Goal: Task Accomplishment & Management: Manage account settings

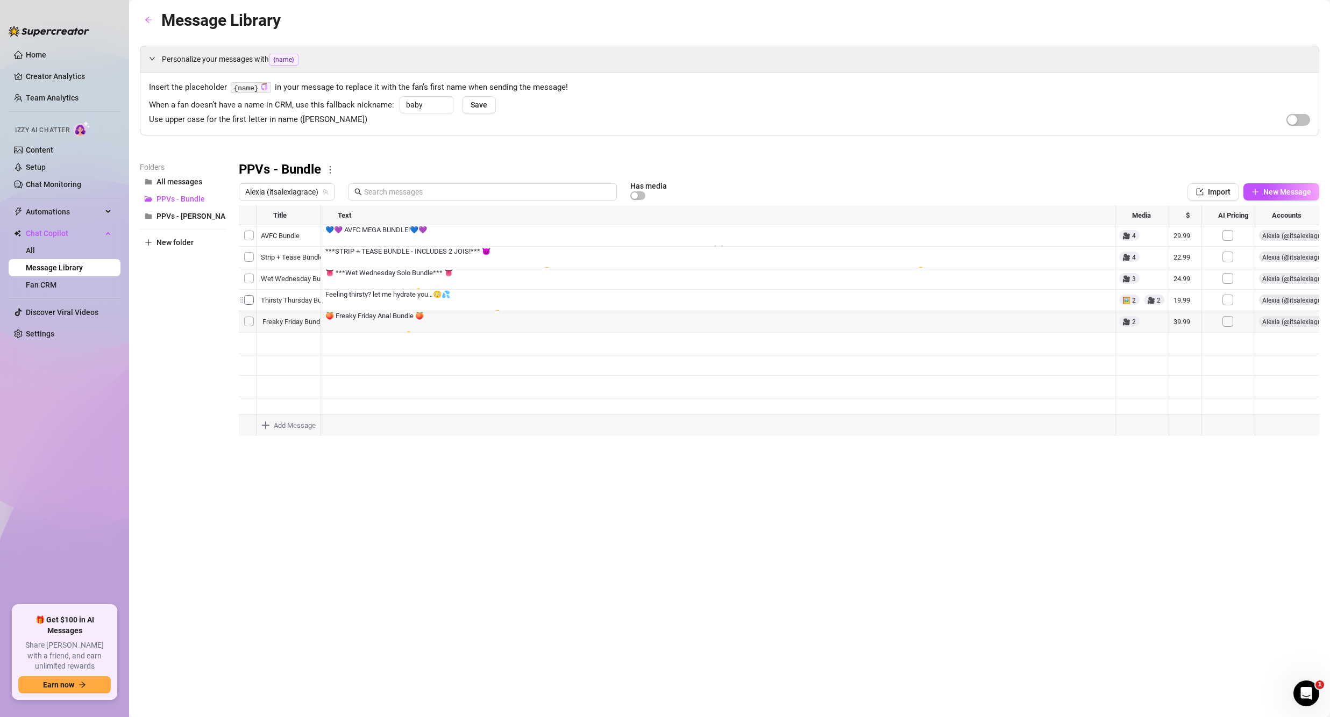
drag, startPoint x: 242, startPoint y: 319, endPoint x: 242, endPoint y: 296, distance: 22.6
click at [242, 296] on div at bounding box center [779, 325] width 1080 height 240
click at [483, 512] on div "Message Library Personalize your messages with {name} Insert the placeholder {n…" at bounding box center [729, 347] width 1179 height 678
click at [432, 315] on div at bounding box center [779, 325] width 1080 height 240
click at [434, 299] on div at bounding box center [779, 325] width 1080 height 240
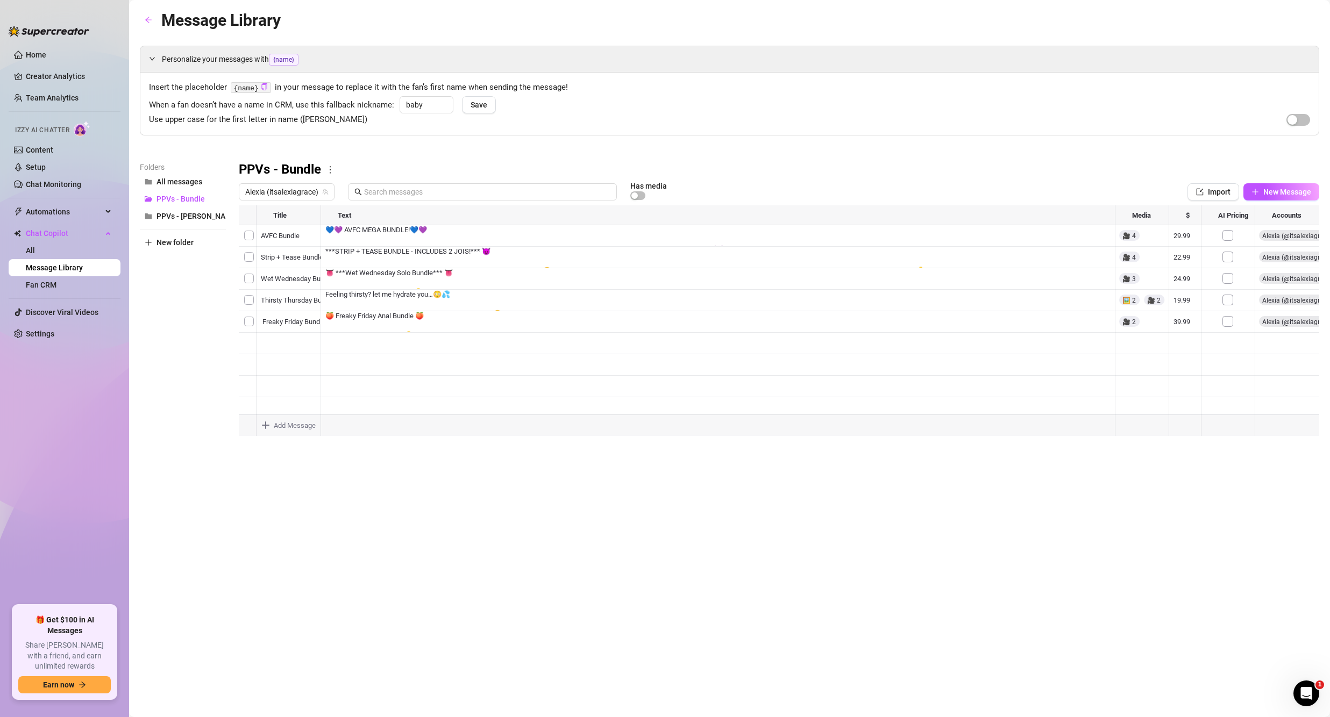
click at [434, 299] on div at bounding box center [779, 325] width 1080 height 240
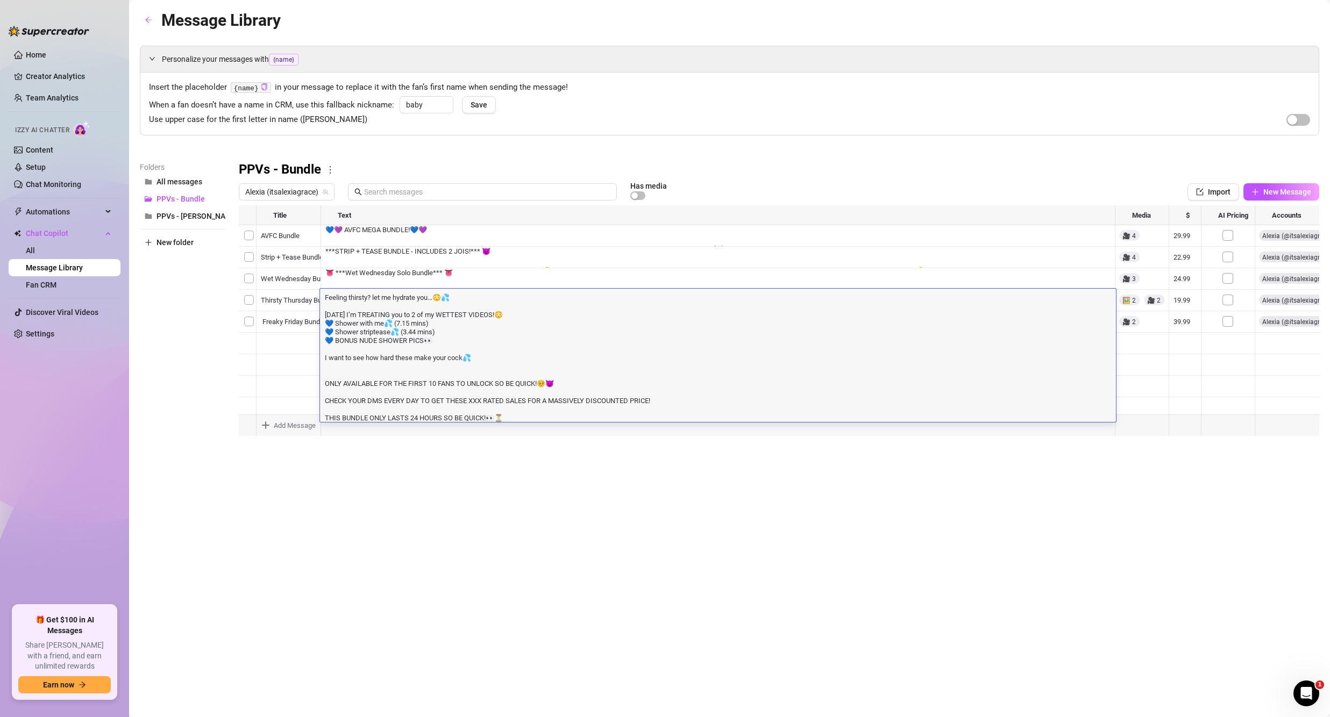
click at [480, 327] on textarea "Feeling thirsty? let me hydrate you…😳💦 [DATE] I’m TREATING you to 2 of my WETTE…" at bounding box center [718, 357] width 796 height 130
click at [409, 345] on textarea "Feeling thirsty? let me hydrate you…😳💦 [DATE] I’m TREATING you to 2 of my WETTE…" at bounding box center [718, 357] width 796 height 130
click at [430, 378] on textarea "Feeling thirsty? let me hydrate you…😳💦 [DATE] I’m TREATING you to 2 of my WETTE…" at bounding box center [718, 357] width 796 height 130
click at [471, 282] on div at bounding box center [779, 325] width 1080 height 240
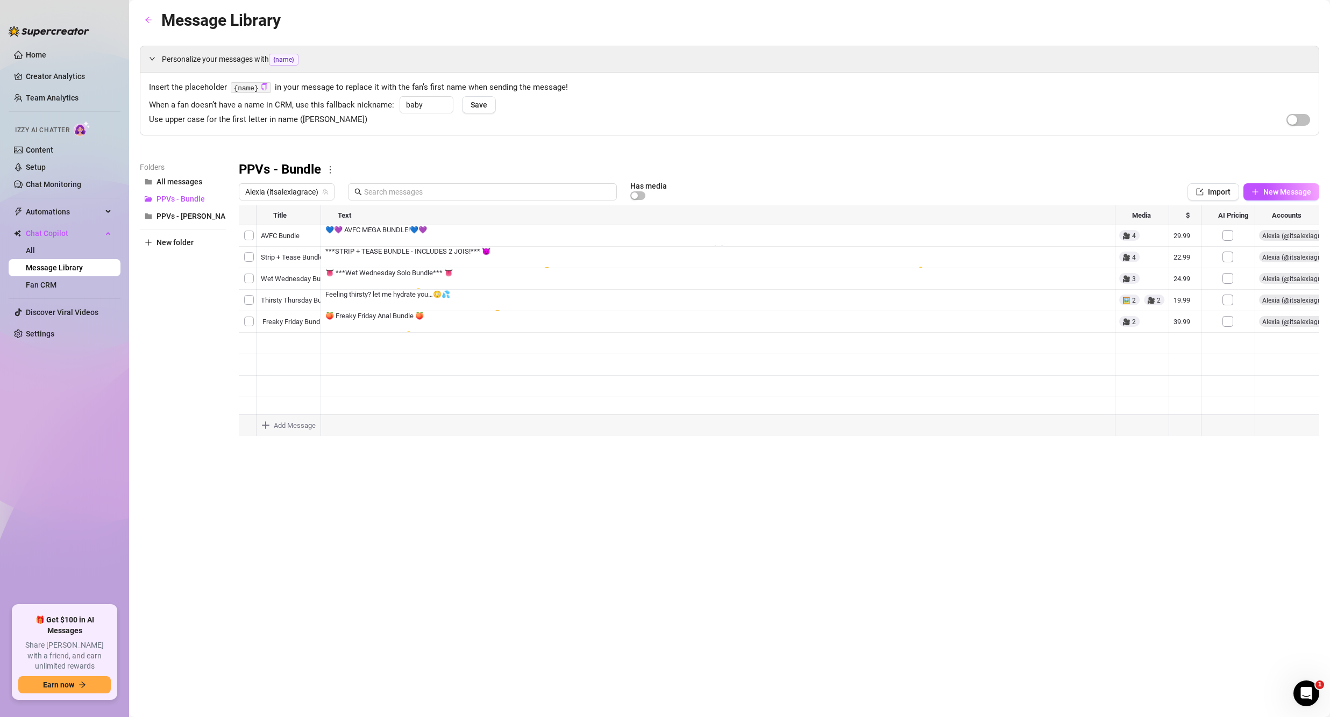
click at [471, 315] on div at bounding box center [779, 325] width 1080 height 240
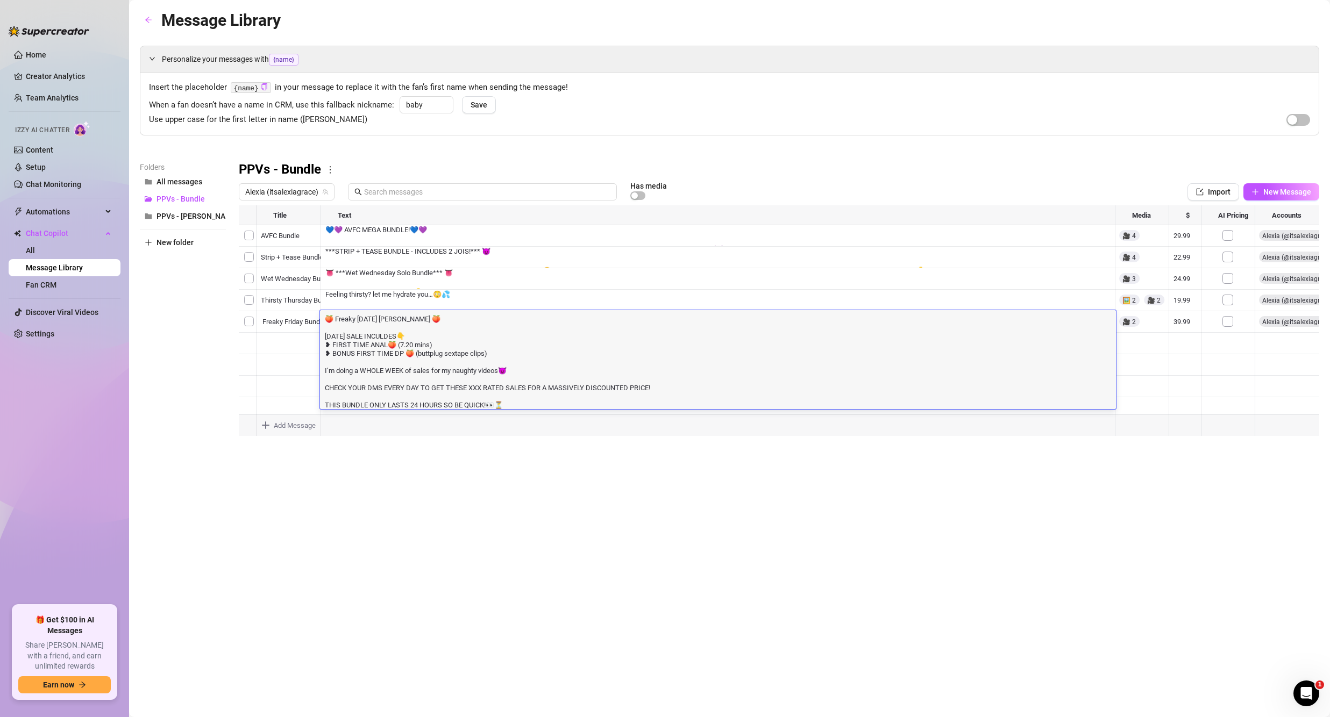
click at [425, 340] on textarea "🍑 Freaky [DATE] [PERSON_NAME] 🍑 [DATE] SALE INCULDES👇 ❥ FIRST TIME ANAL🍑 (7.20 …" at bounding box center [718, 362] width 796 height 96
click at [389, 335] on textarea "🍑 Freaky [DATE] [PERSON_NAME] 🍑 [DATE] SALE INCULDES👇 ❥ FIRST TIME ANAL🍑 (7.20 …" at bounding box center [718, 362] width 796 height 96
click at [396, 330] on textarea "🍑 Freaky [DATE] [PERSON_NAME] 🍑 [DATE] SALE INCULDES👇 ❥ FIRST TIME ANAL🍑 (7.20 …" at bounding box center [718, 362] width 796 height 96
click at [391, 334] on textarea "🍑 Freaky [DATE] [PERSON_NAME] 🍑 [DATE] SALE INCULDES👇 ❥ FIRST TIME ANAL🍑 (7.20 …" at bounding box center [718, 362] width 796 height 96
type textarea "🍑 Freaky [DATE] [PERSON_NAME] 🍑 [DATE] SALE INCLUDES👇 ❥ FIRST TIME ANAL🍑 (7.20 …"
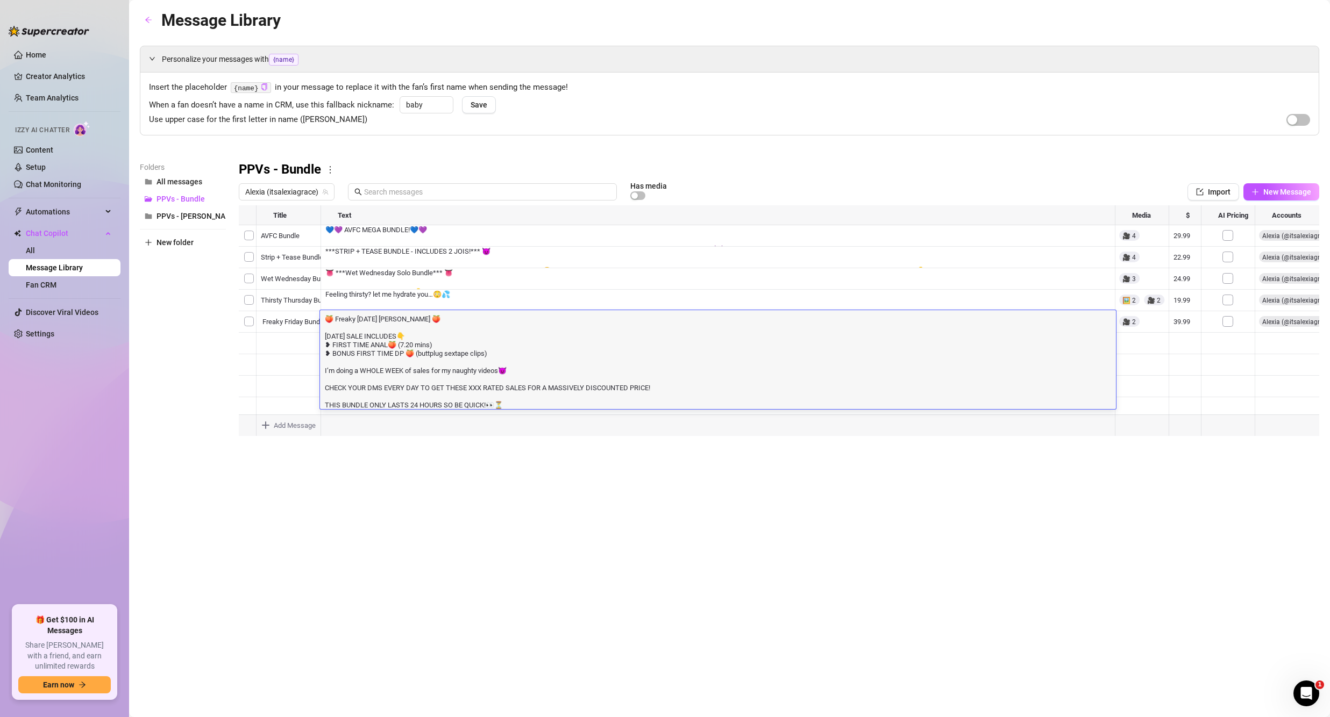
click at [480, 349] on textarea "🍑 Freaky [DATE] [PERSON_NAME] 🍑 [DATE] SALE INCLUDES👇 ❥ FIRST TIME ANAL🍑 (7.20 …" at bounding box center [718, 362] width 796 height 96
click at [634, 494] on div "Message Library Personalize your messages with {name} Insert the placeholder {n…" at bounding box center [729, 347] width 1179 height 678
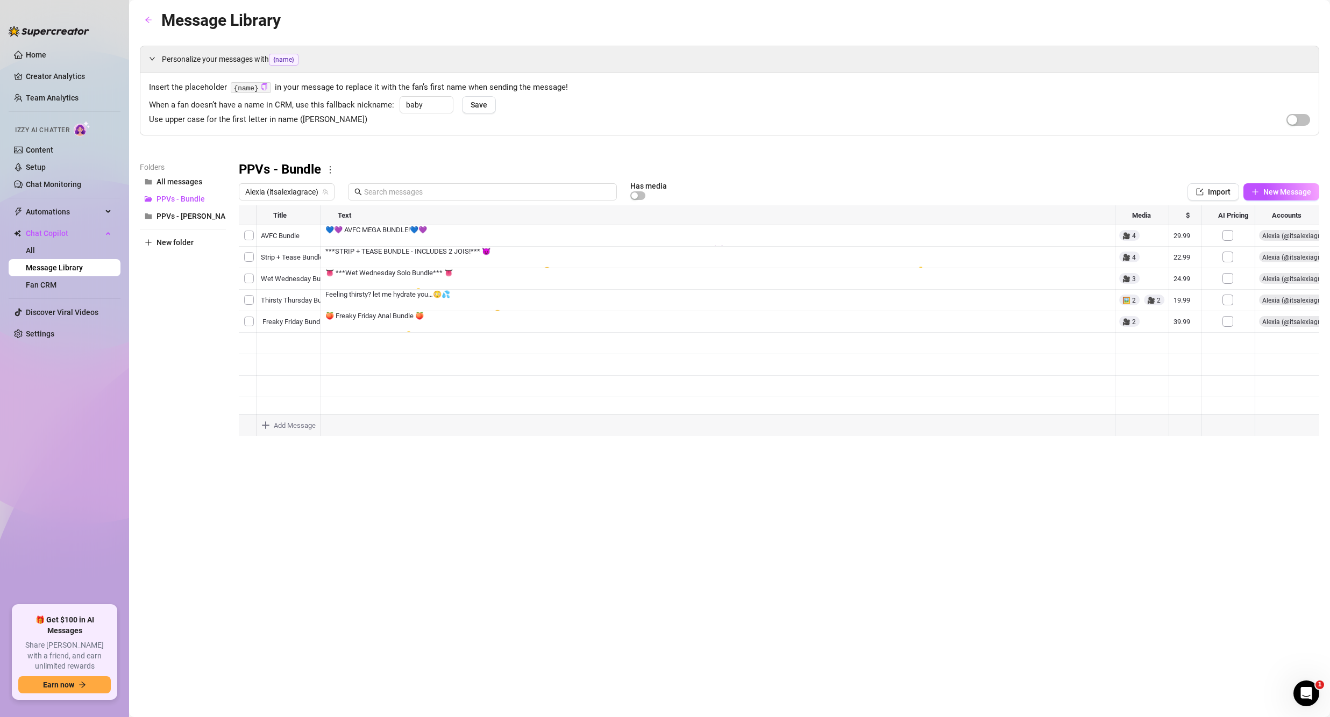
click at [382, 350] on div at bounding box center [779, 325] width 1080 height 240
click at [46, 55] on link "Home" at bounding box center [36, 55] width 20 height 9
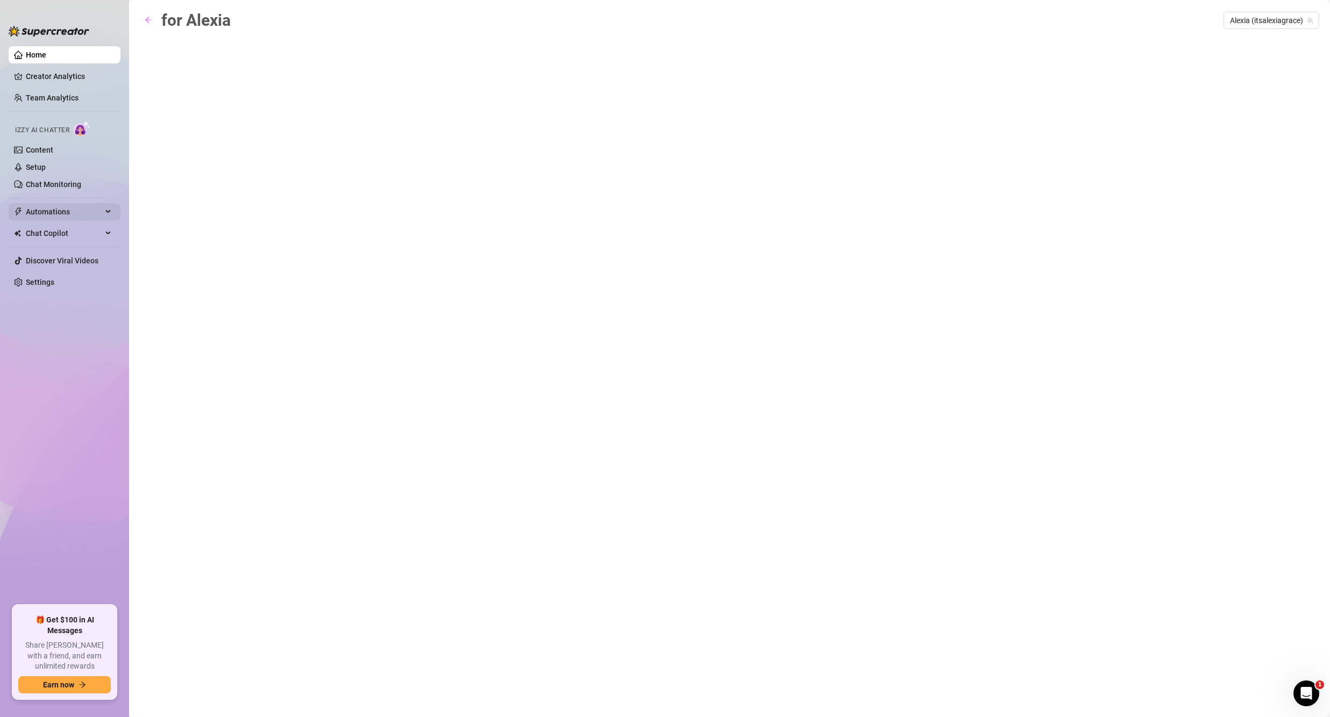
click at [61, 212] on span "Automations" at bounding box center [64, 211] width 76 height 17
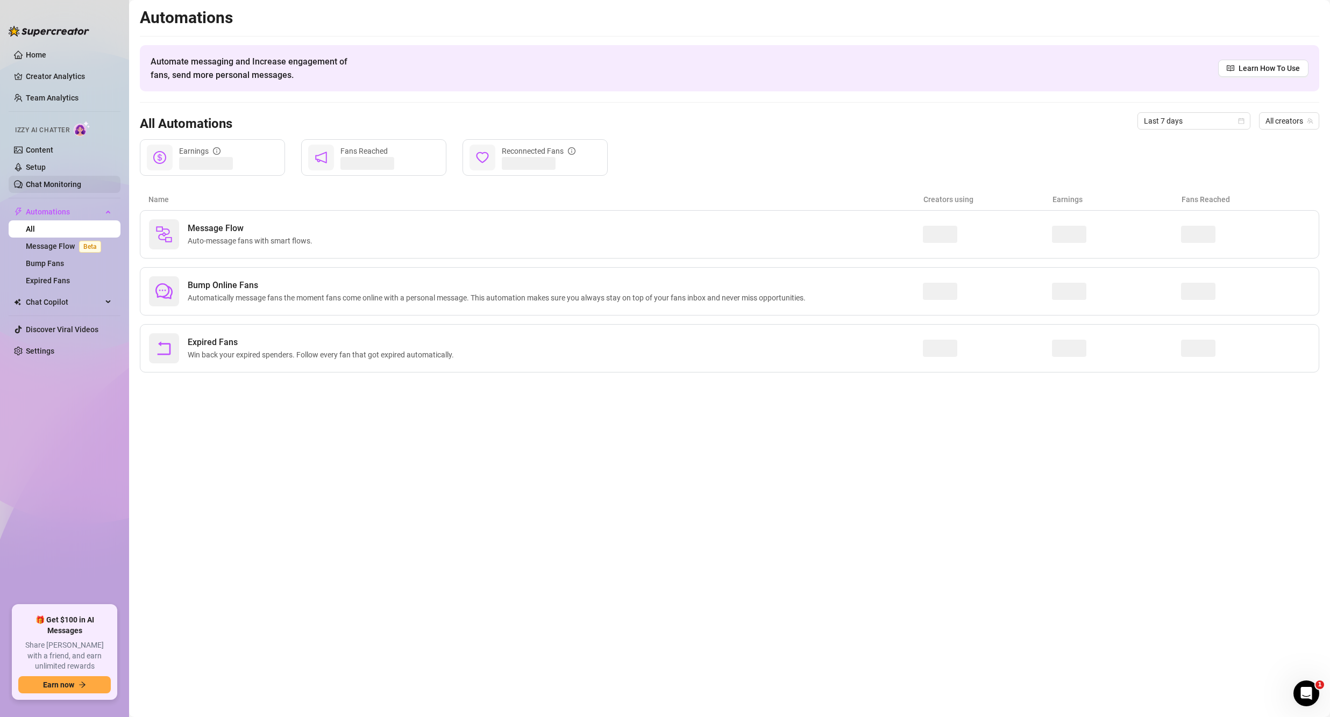
click at [61, 189] on link "Chat Monitoring" at bounding box center [53, 184] width 55 height 9
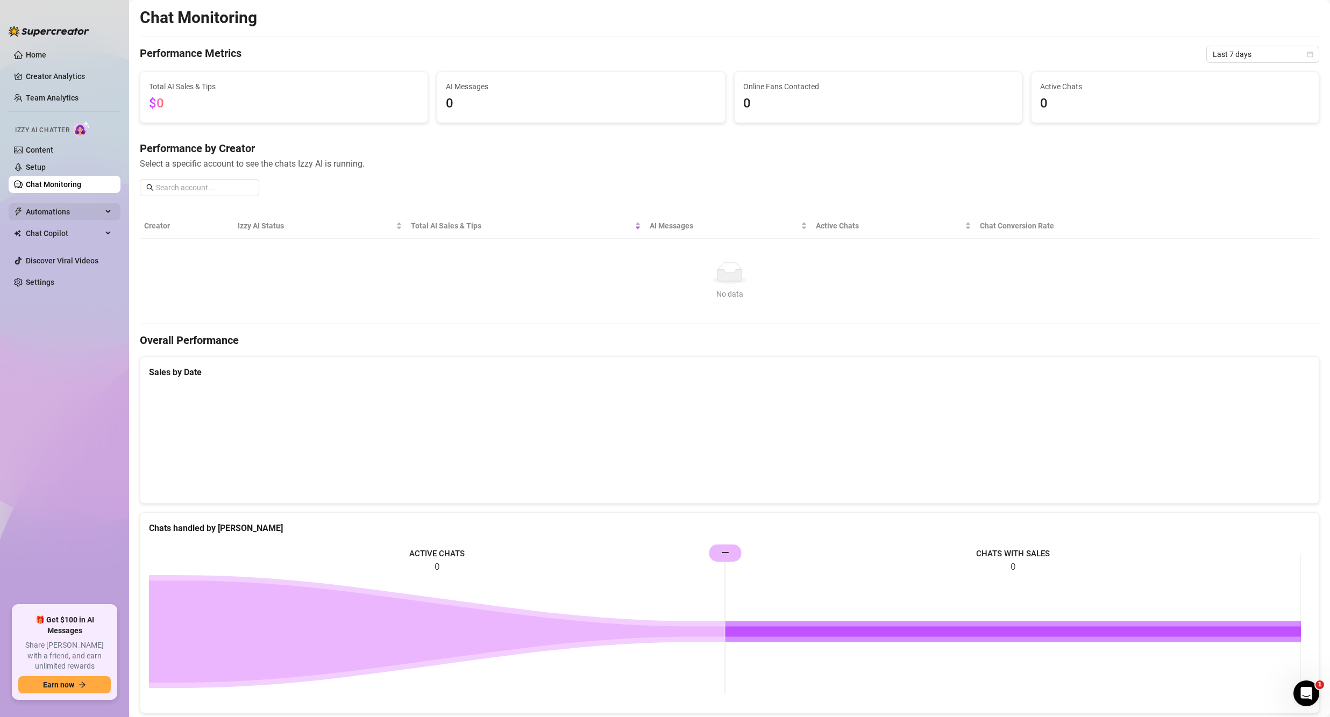
click at [69, 210] on span "Automations" at bounding box center [64, 211] width 76 height 17
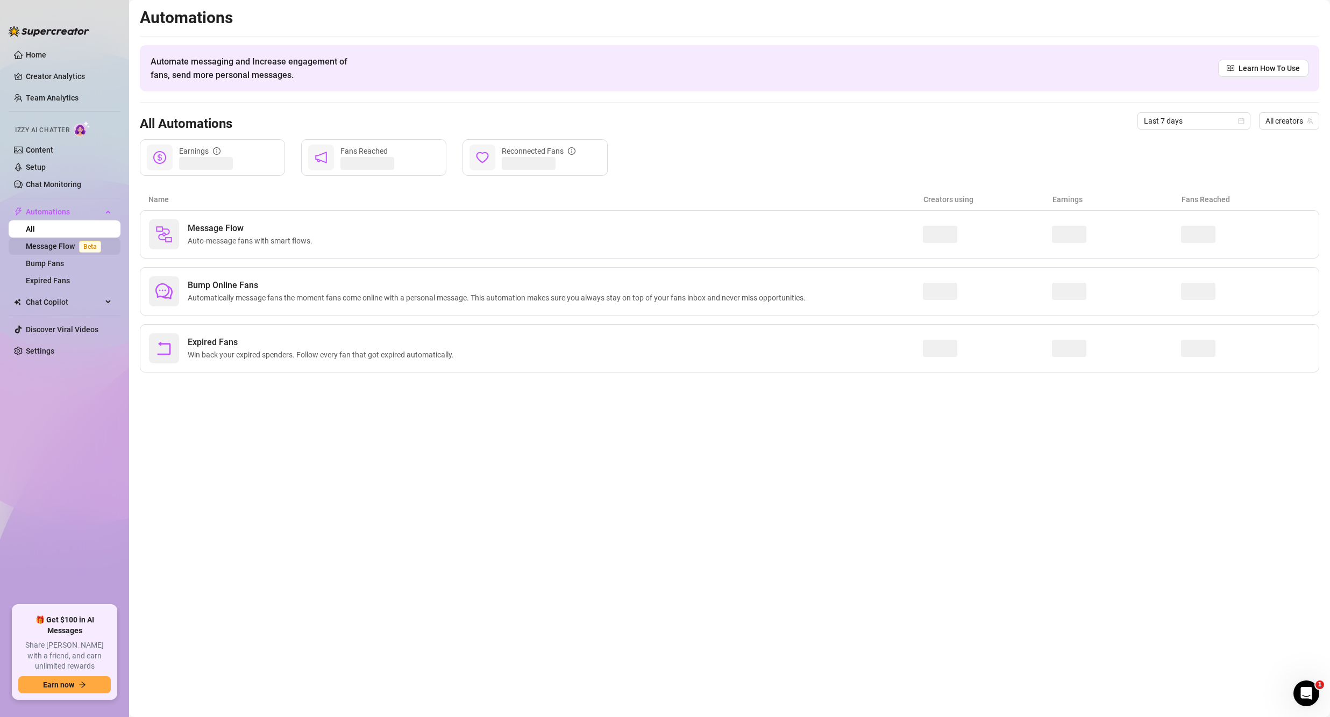
click at [54, 245] on link "Message Flow Beta" at bounding box center [66, 246] width 80 height 9
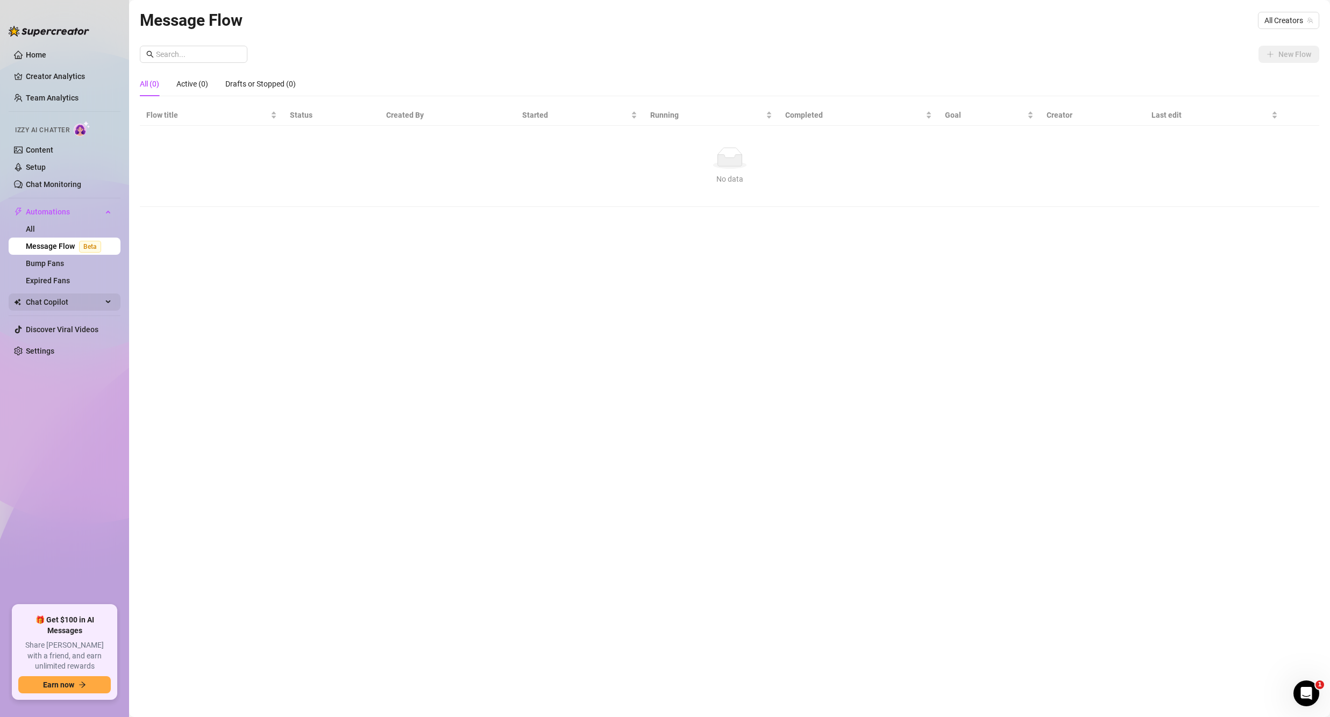
click at [63, 302] on span "Chat Copilot" at bounding box center [64, 302] width 76 height 17
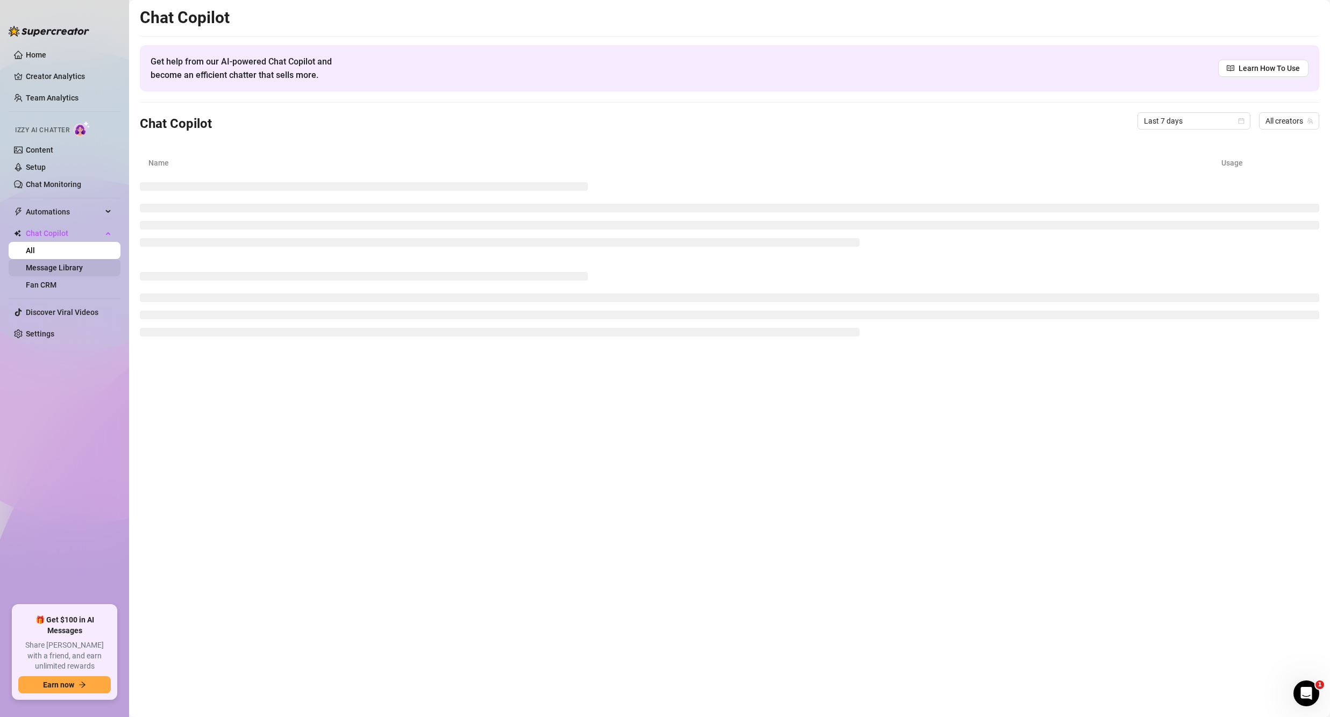
click at [64, 267] on link "Message Library" at bounding box center [54, 267] width 57 height 9
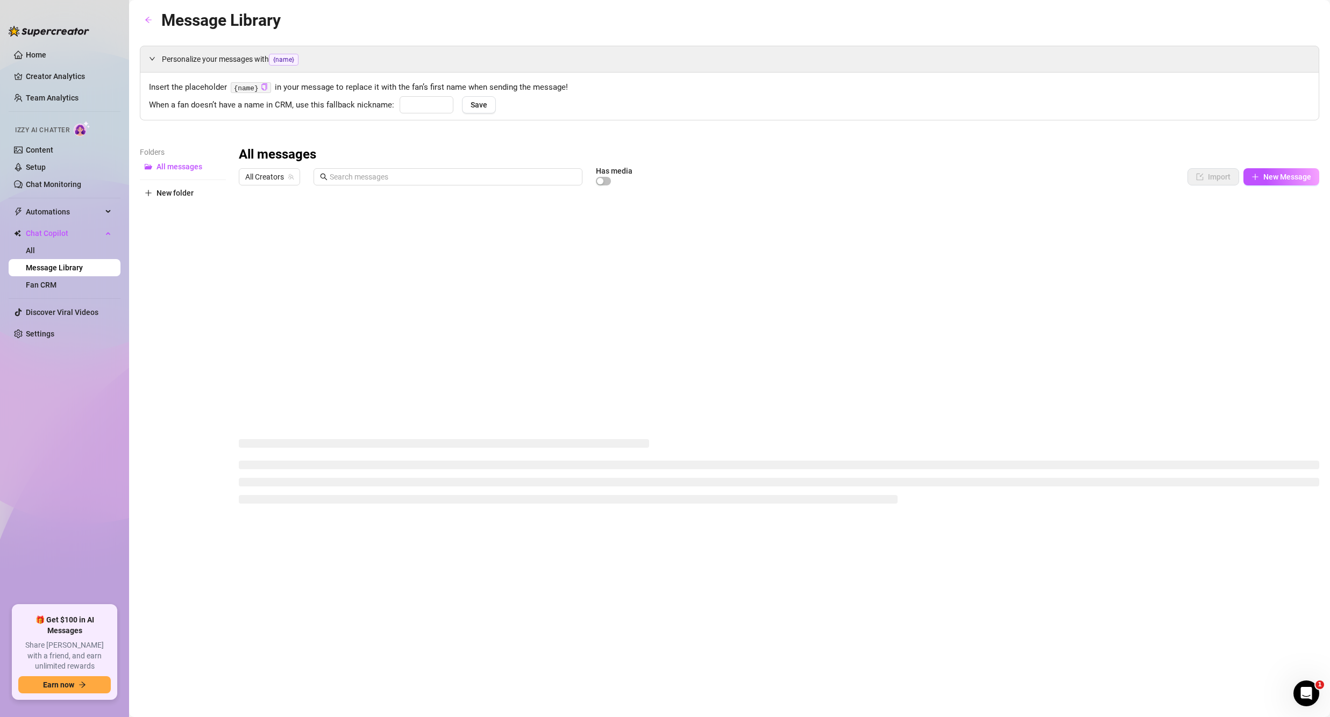
type input "baby"
click at [189, 188] on span "PPVs - Bundle" at bounding box center [180, 184] width 48 height 9
click at [270, 350] on div at bounding box center [779, 310] width 1080 height 240
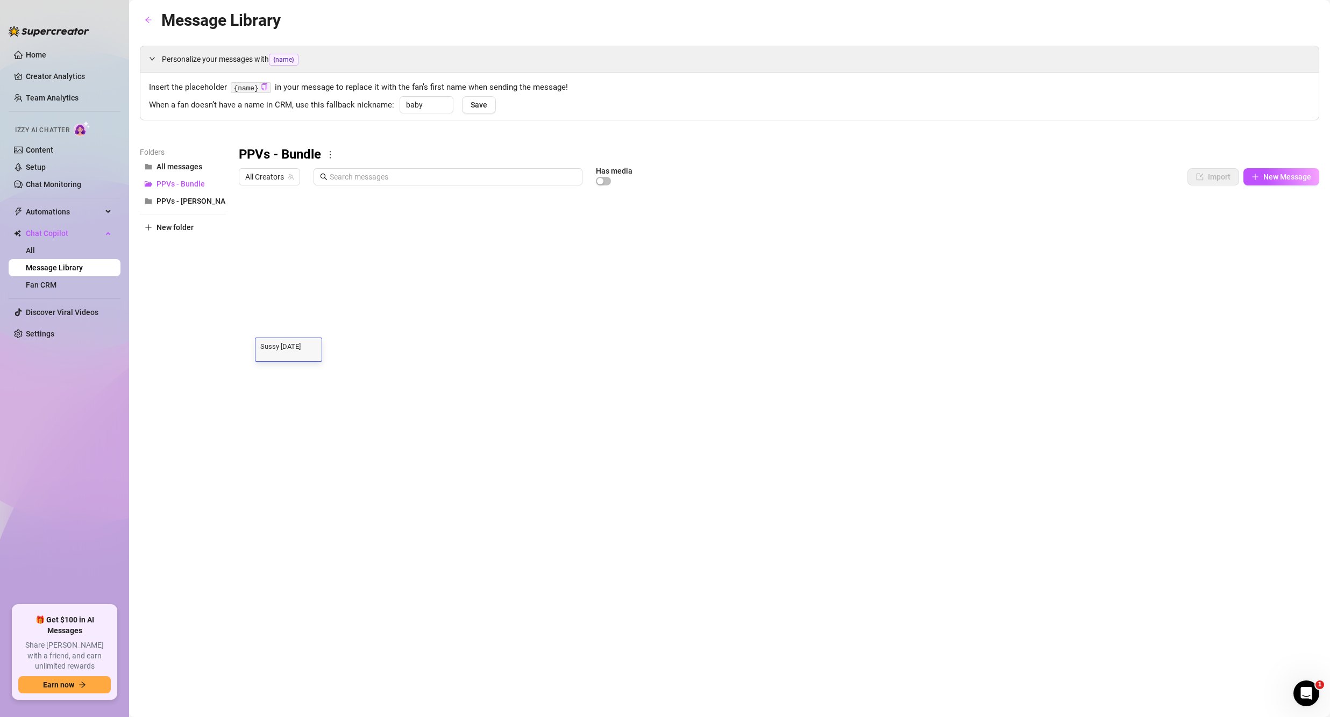
click at [262, 347] on textarea "Sussy [DATE] Bundle" at bounding box center [288, 346] width 66 height 10
type textarea "[DATE] Bundle"
click at [282, 347] on textarea "[DATE] Bundle" at bounding box center [288, 346] width 66 height 10
type textarea "[DATE] Sussy Bundle"
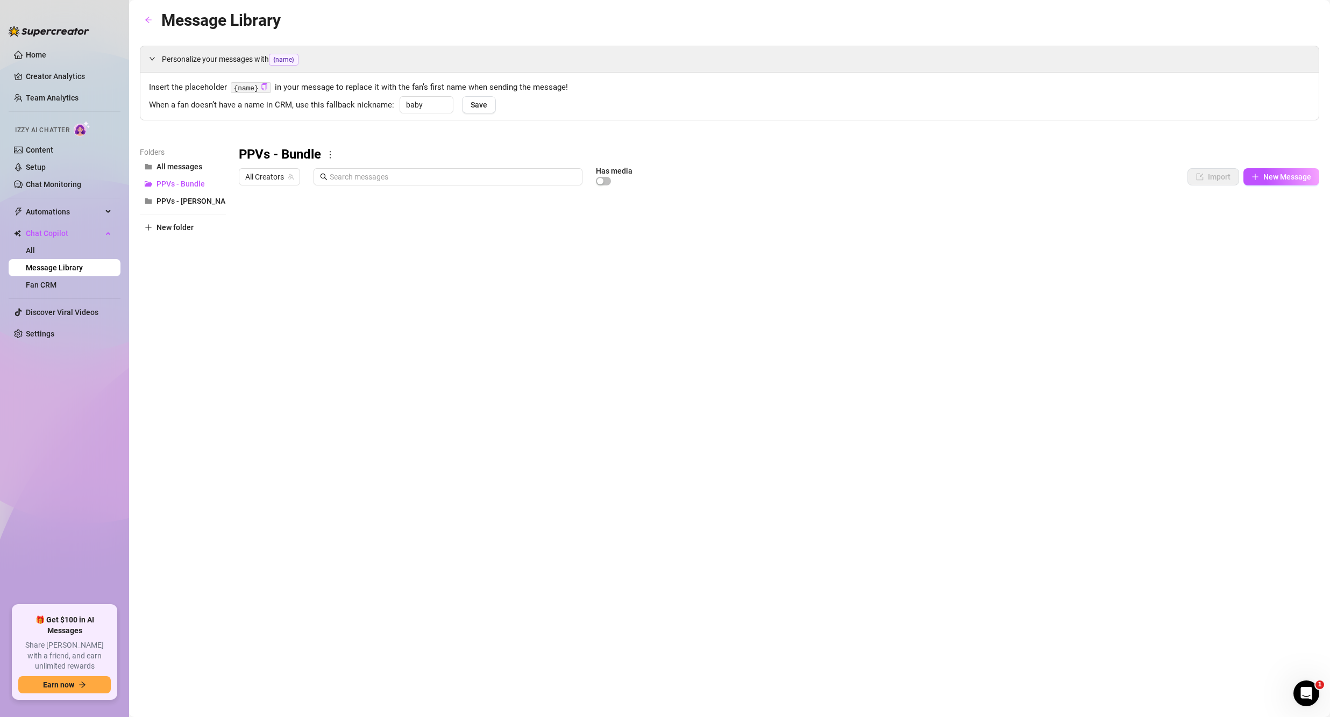
click at [454, 359] on div at bounding box center [779, 310] width 1080 height 240
drag, startPoint x: 241, startPoint y: 371, endPoint x: 246, endPoint y: 263, distance: 107.7
click at [246, 263] on div at bounding box center [779, 310] width 1080 height 240
drag, startPoint x: 241, startPoint y: 386, endPoint x: 240, endPoint y: 286, distance: 100.6
click at [240, 286] on div at bounding box center [779, 310] width 1080 height 240
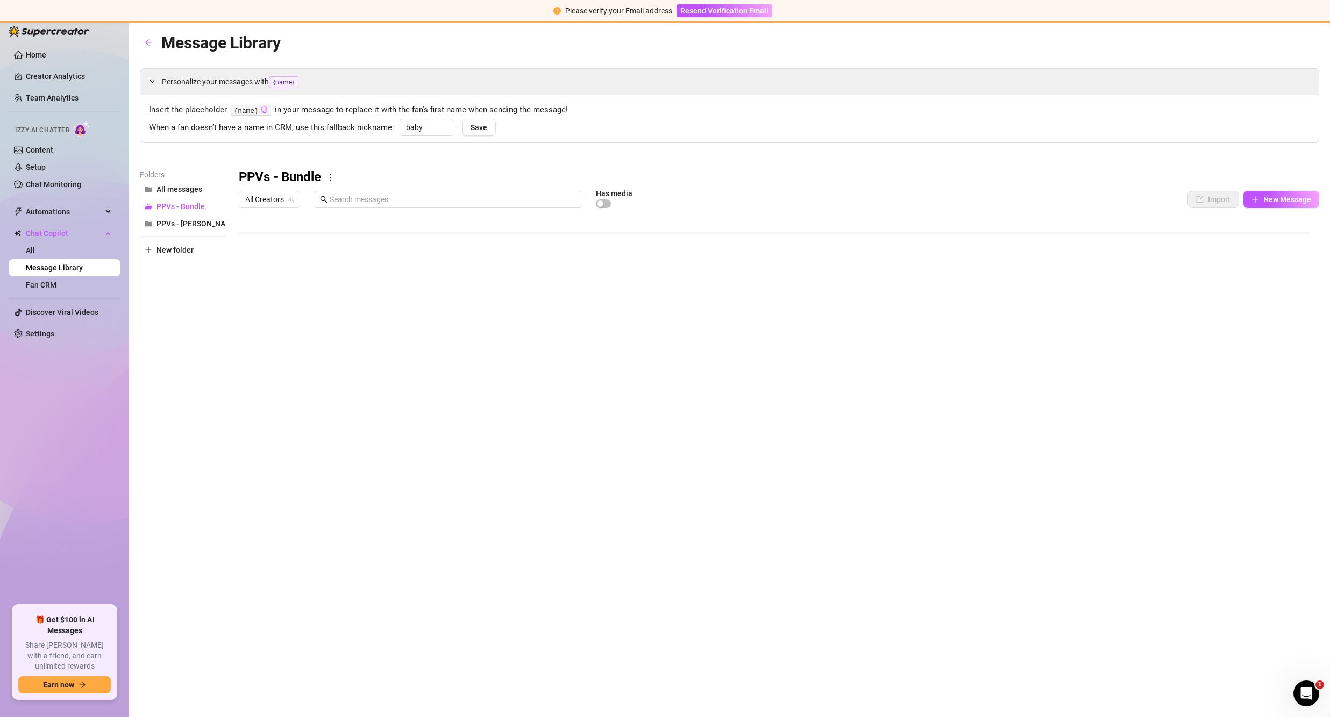
scroll to position [31, 0]
click at [496, 491] on div "Message Library Personalize your messages with {name} Insert the placeholder {n…" at bounding box center [729, 357] width 1179 height 655
click at [267, 374] on div at bounding box center [779, 333] width 1080 height 240
click at [262, 373] on div at bounding box center [779, 333] width 1080 height 240
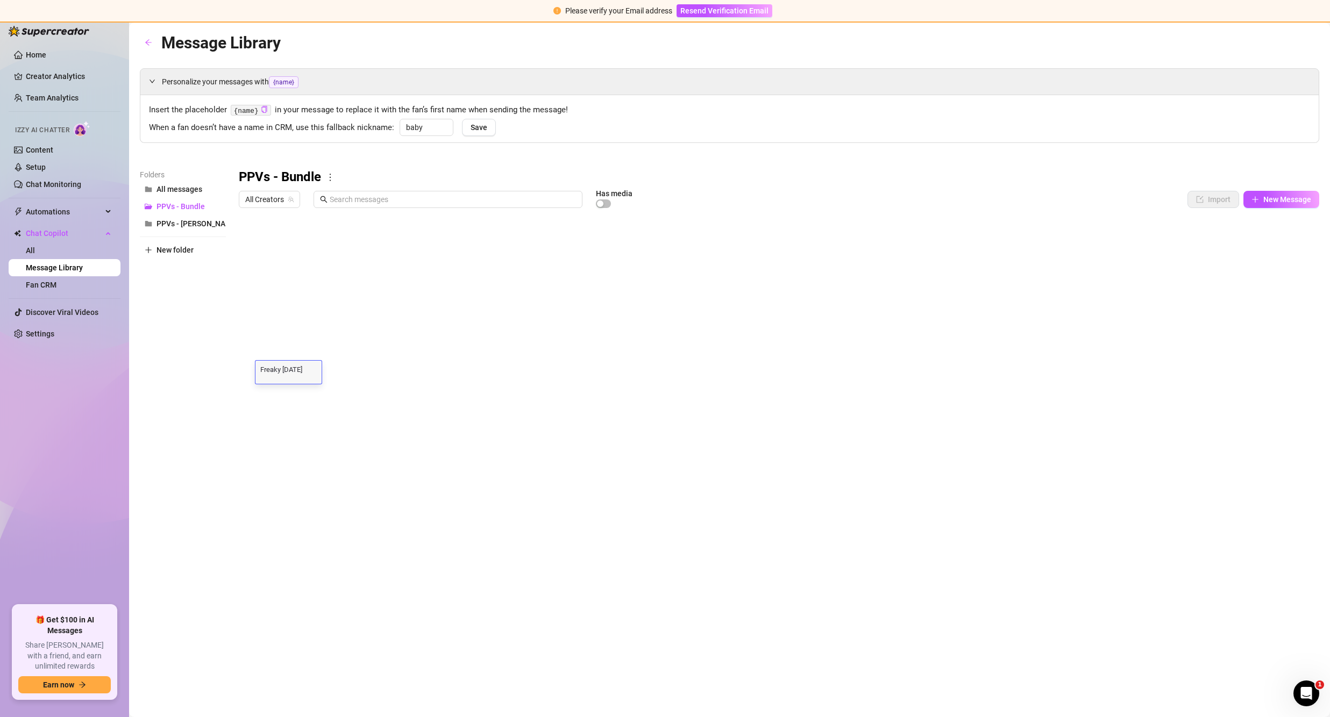
click at [262, 373] on textarea "Freaky [DATE] Bundle" at bounding box center [288, 369] width 66 height 10
click at [262, 371] on textarea "Freaky [DATE] Bundle" at bounding box center [288, 369] width 66 height 10
type textarea "Freaky [DATE] Bundle"
click at [268, 354] on div at bounding box center [779, 333] width 1080 height 240
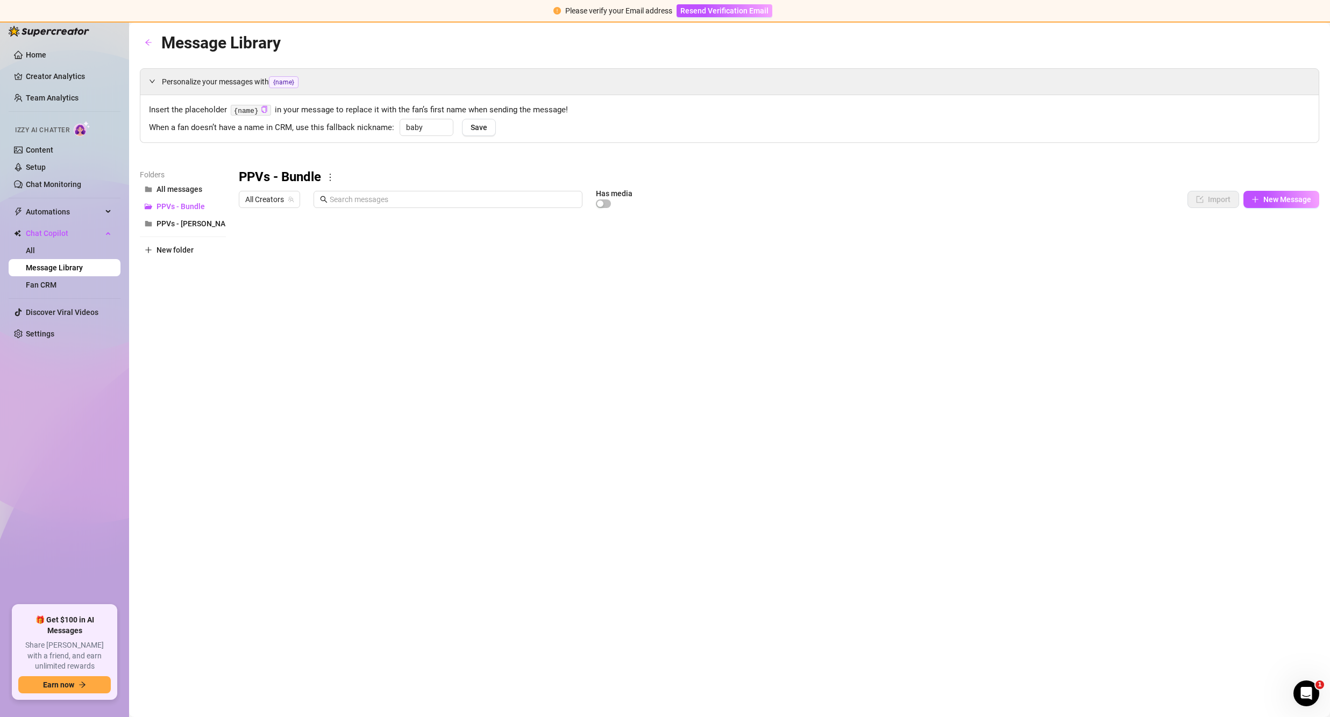
click at [275, 312] on div at bounding box center [779, 333] width 1080 height 240
click at [261, 303] on textarea "[DATE] G/G Bundle" at bounding box center [288, 305] width 66 height 10
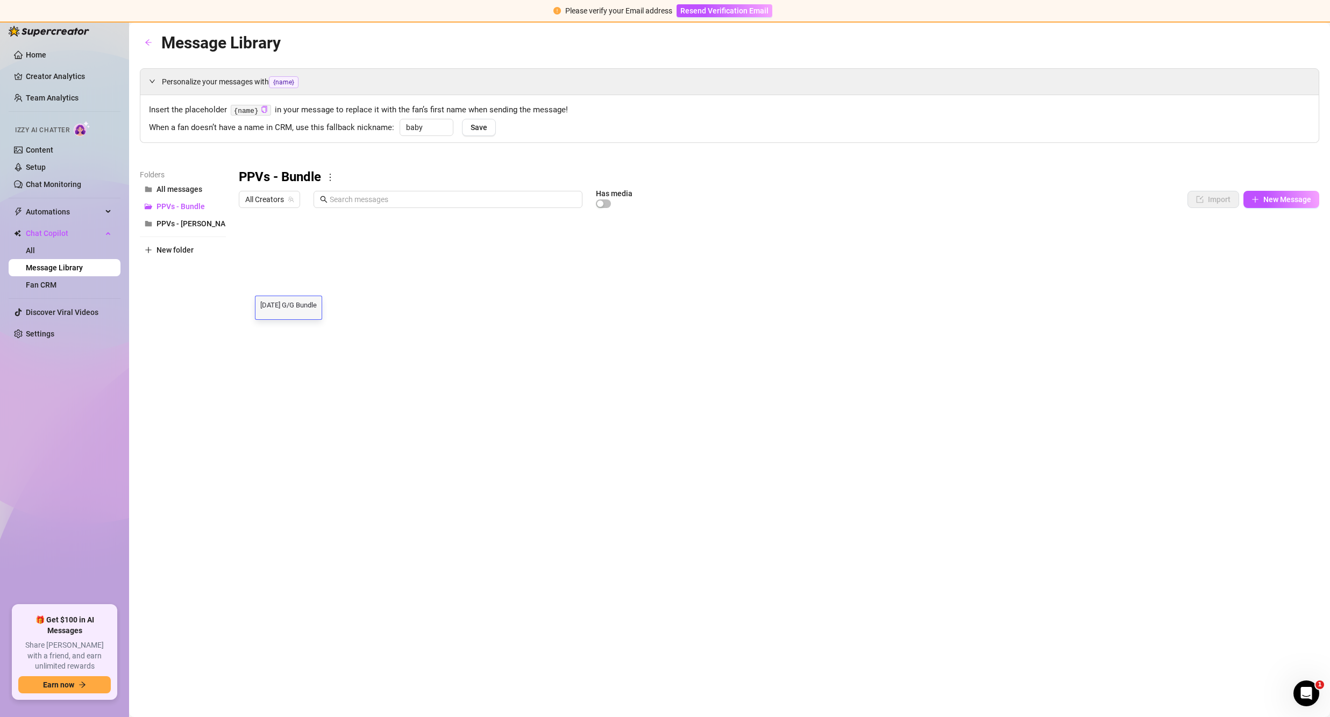
click at [292, 371] on div at bounding box center [779, 333] width 1080 height 240
drag, startPoint x: 321, startPoint y: 220, endPoint x: 366, endPoint y: 223, distance: 44.7
click at [366, 223] on div at bounding box center [779, 333] width 1080 height 240
click at [434, 286] on div at bounding box center [779, 333] width 1080 height 240
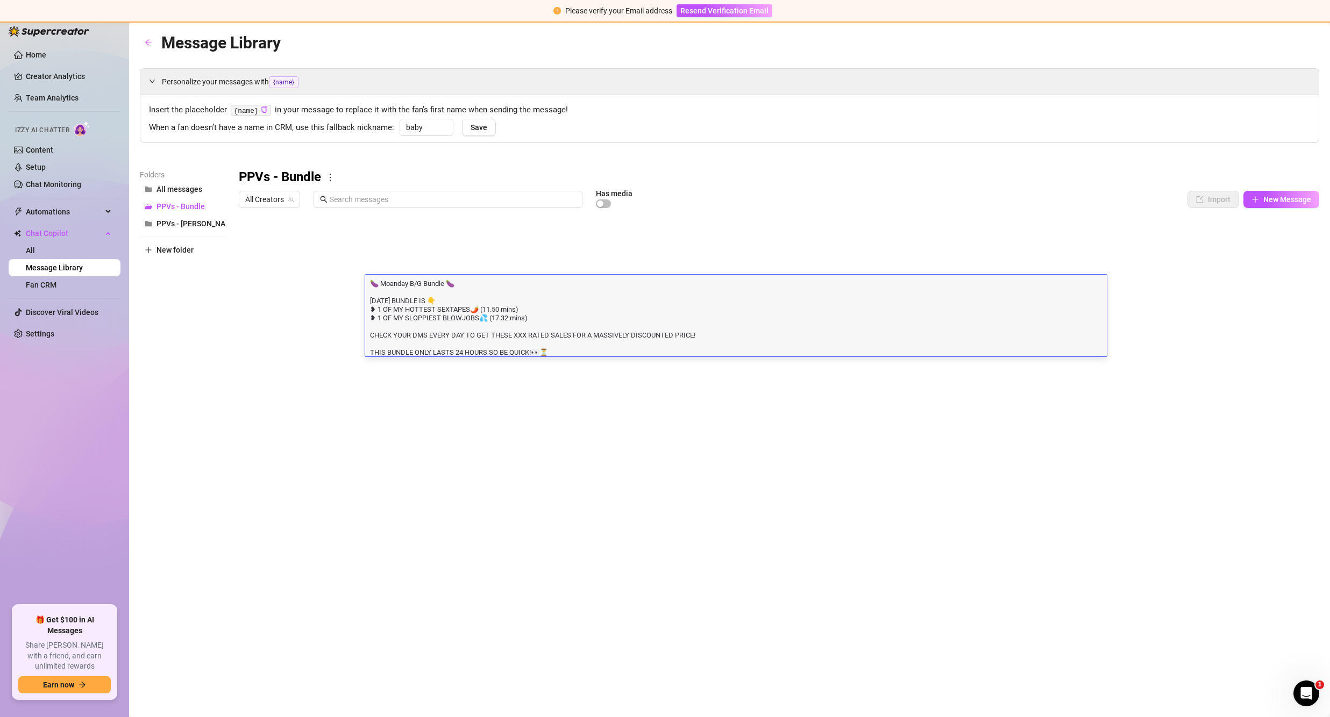
click at [521, 613] on div "Message Library Personalize your messages with {name} Insert the placeholder {n…" at bounding box center [729, 357] width 1179 height 655
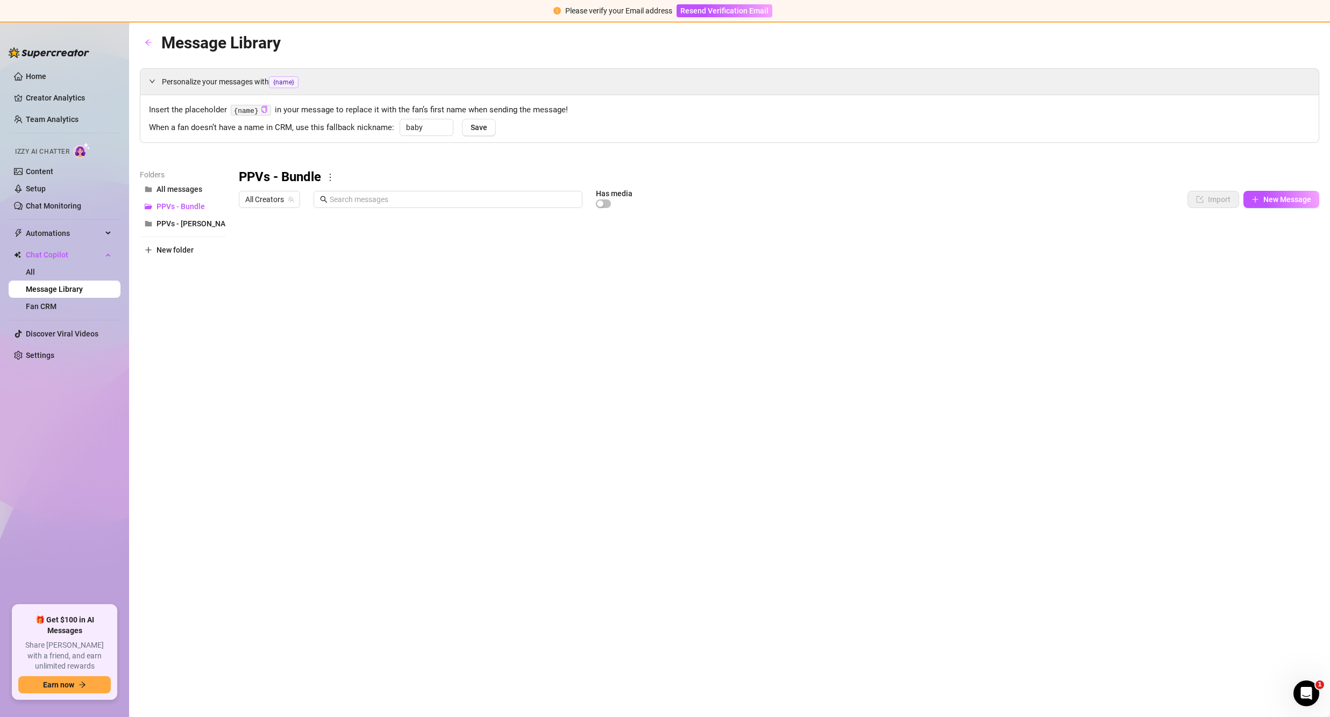
click at [449, 304] on div at bounding box center [779, 333] width 1080 height 240
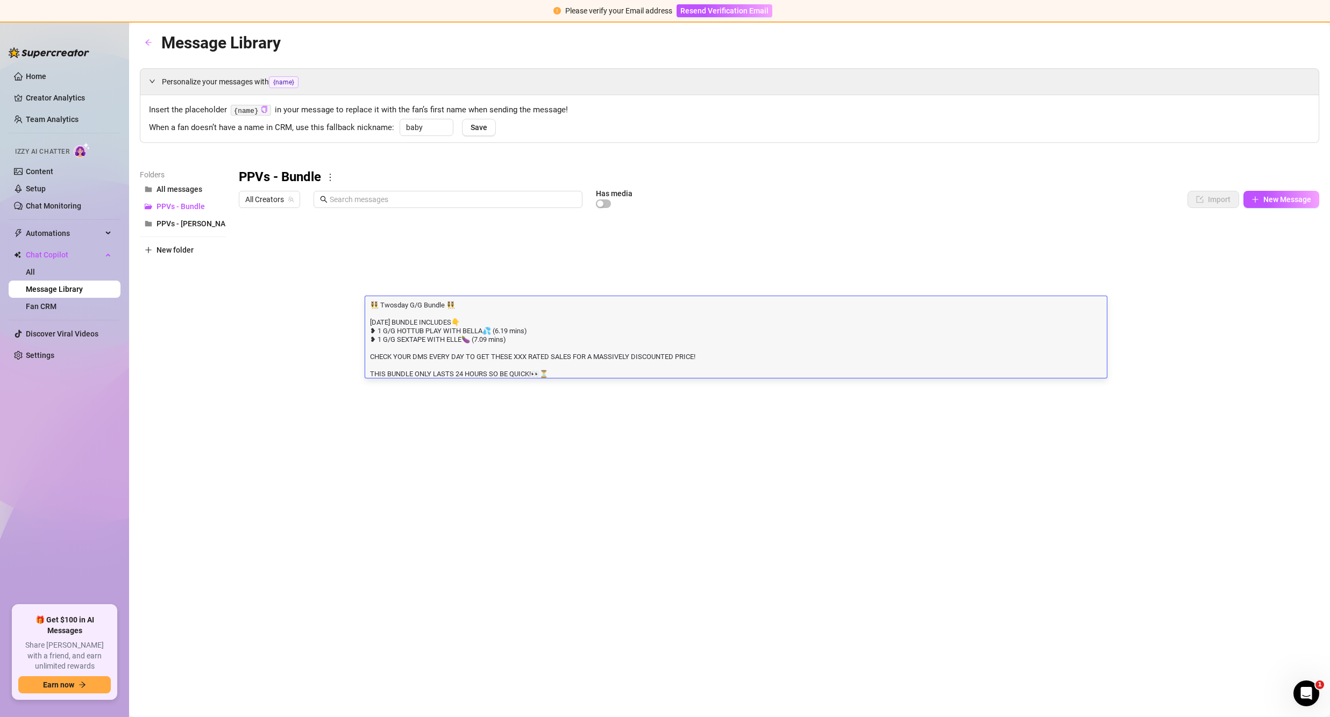
click at [525, 331] on textarea "👯‍♀️ Twosday G/G Bundle 👯‍♀️ [DATE] BUNDLE INCLUDES👇 ❥ 1 G/G HOTTUB PLAY WITH B…" at bounding box center [736, 339] width 742 height 79
click at [642, 477] on div "Message Library Personalize your messages with {name} Insert the placeholder {n…" at bounding box center [729, 357] width 1179 height 655
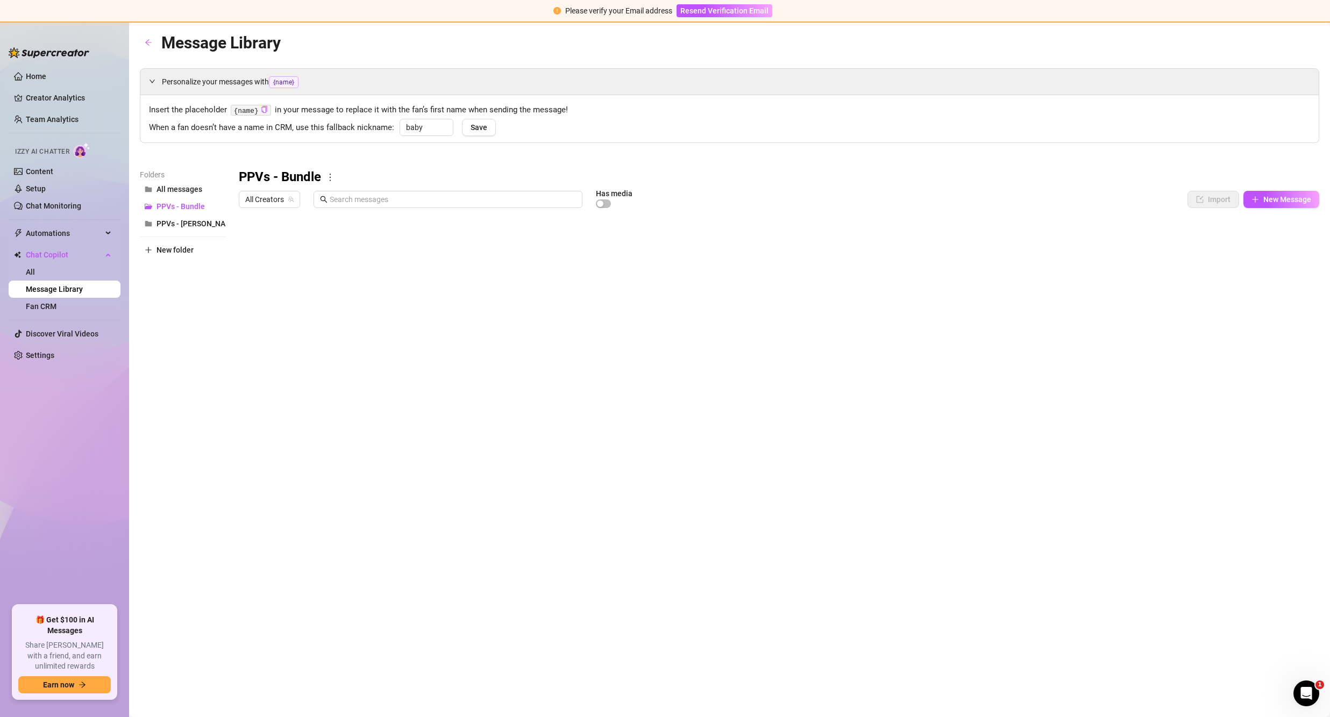
click at [417, 384] on div at bounding box center [779, 333] width 1080 height 240
click at [419, 372] on div at bounding box center [779, 333] width 1080 height 240
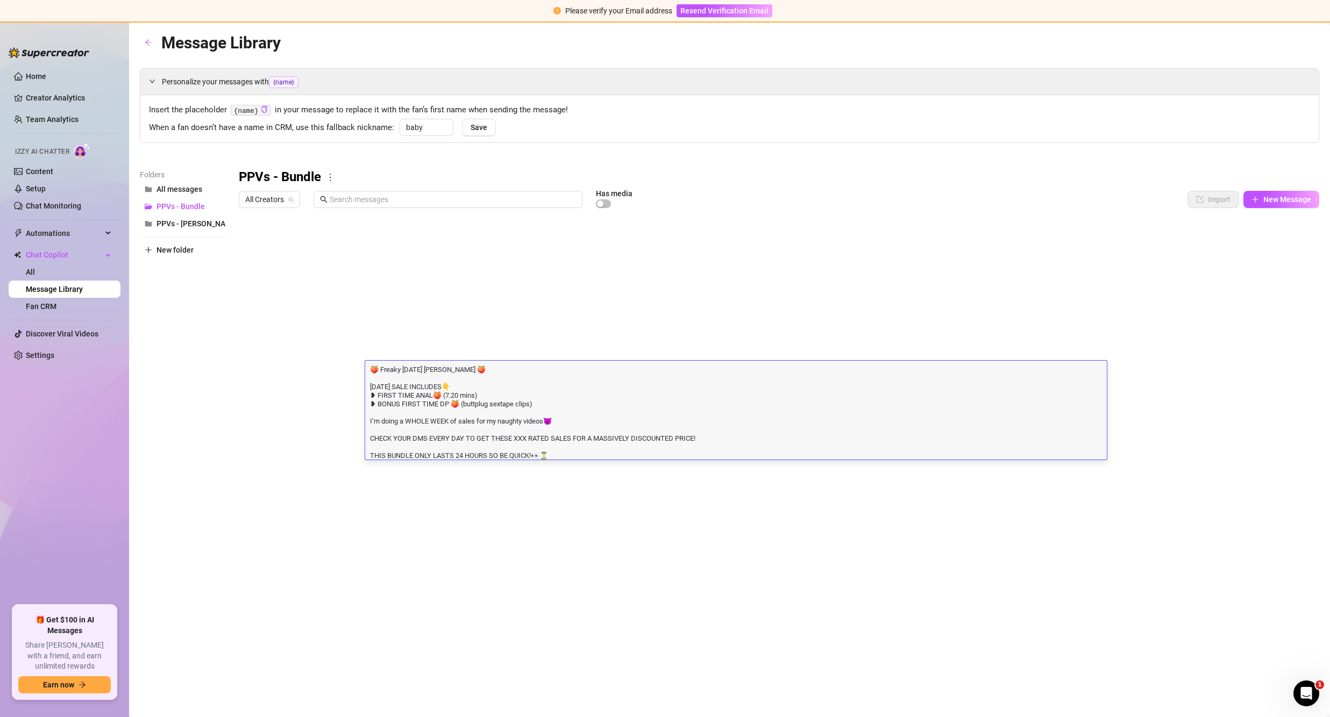
click at [847, 341] on div at bounding box center [779, 333] width 1080 height 240
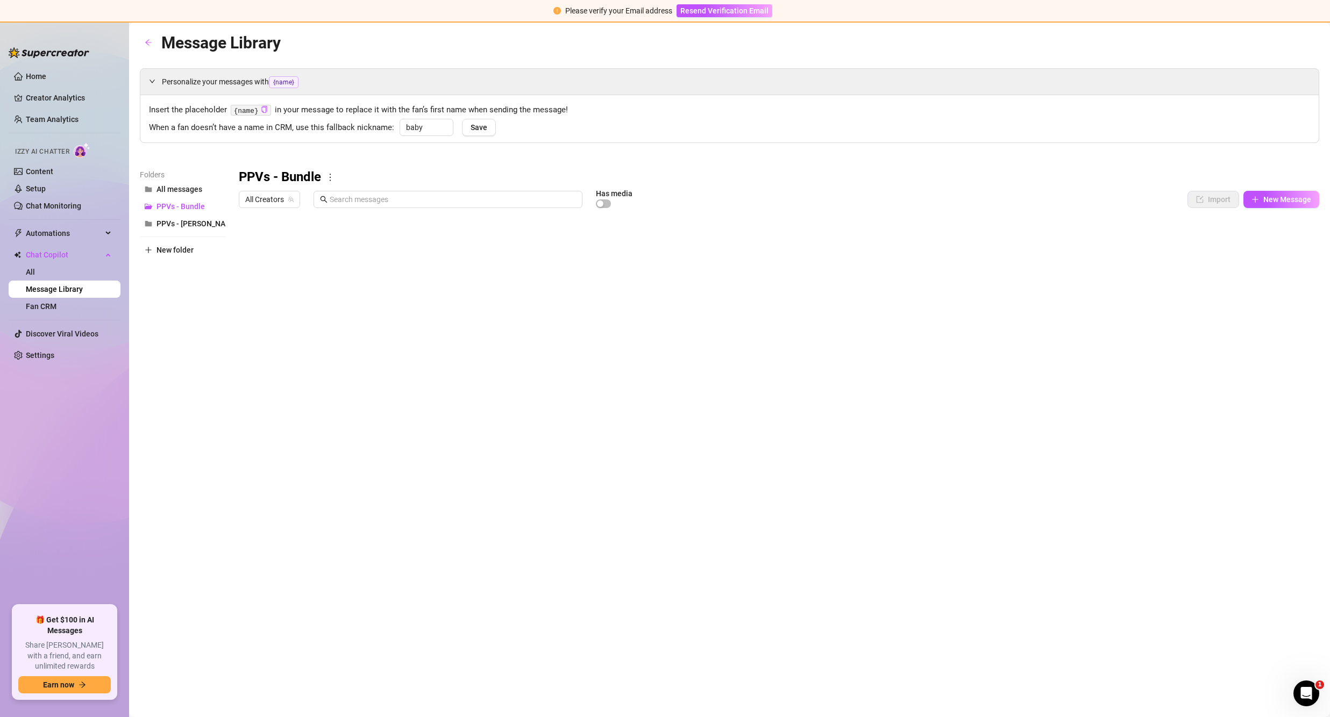
click at [873, 371] on div at bounding box center [779, 333] width 1080 height 240
click at [465, 392] on div at bounding box center [779, 333] width 1080 height 240
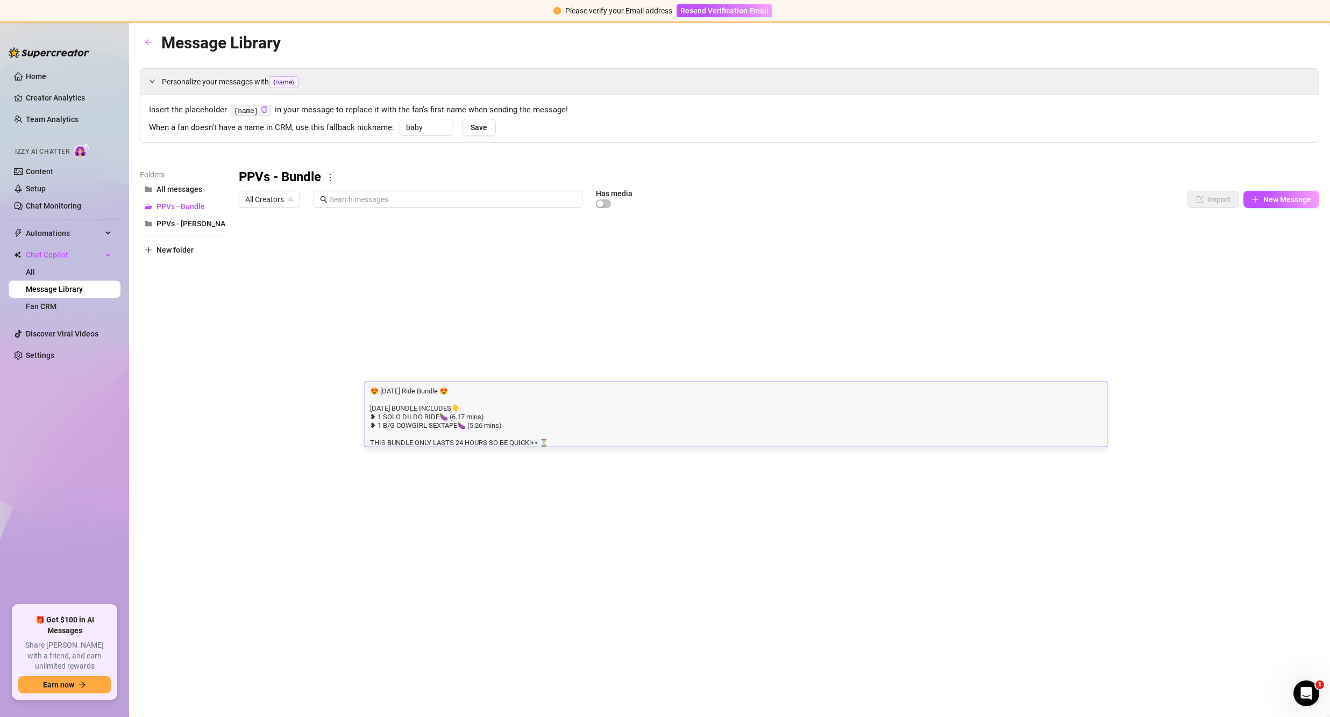
click at [927, 405] on textarea "😍 [DATE] Ride Bundle 😍 [DATE] BUNDLE INCLUDES👇 ❥ 1 SOLO DILDO RIDE🍆 (6.17 mins)…" at bounding box center [736, 416] width 742 height 61
click at [924, 395] on textarea "😍 [DATE] Ride Bundle 😍 [DATE] BUNDLE INCLUDES👇 ❥ 1 SOLO DILDO RIDE🍆 (6.17 mins)…" at bounding box center [736, 416] width 742 height 61
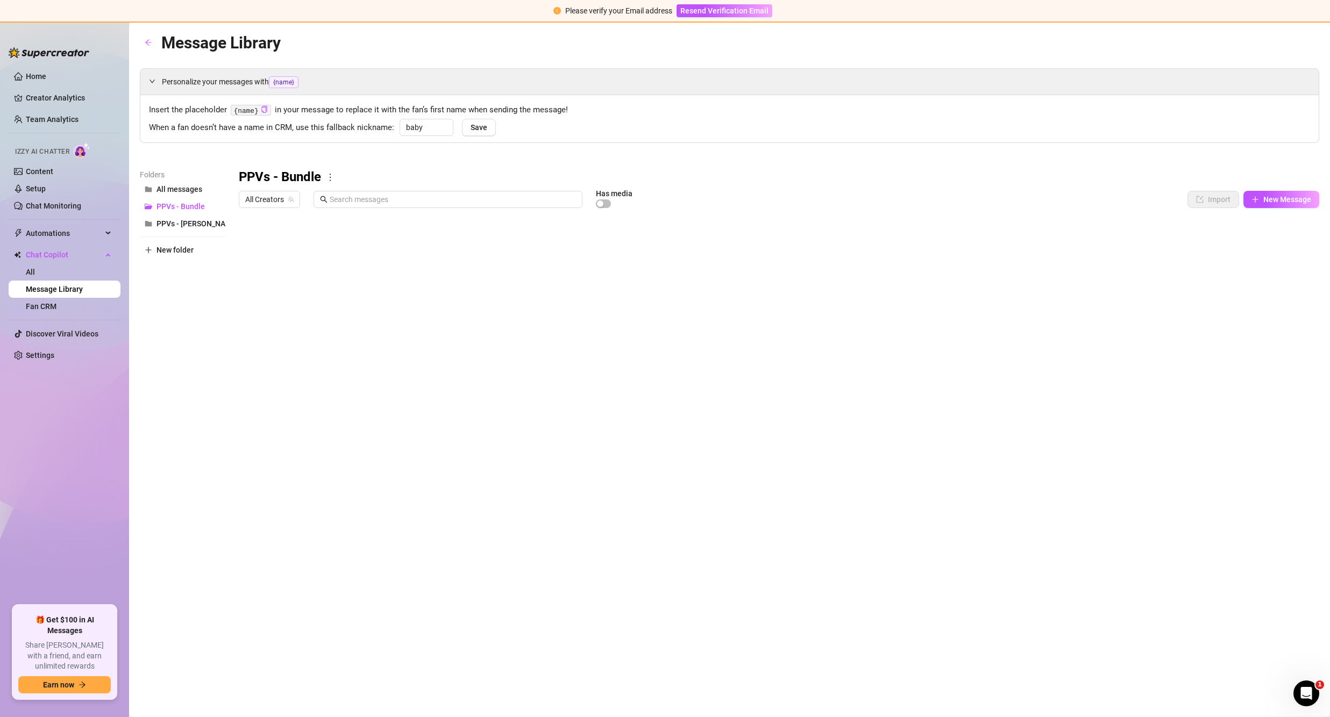
click at [881, 371] on div at bounding box center [779, 333] width 1080 height 240
click at [451, 413] on div at bounding box center [779, 333] width 1080 height 240
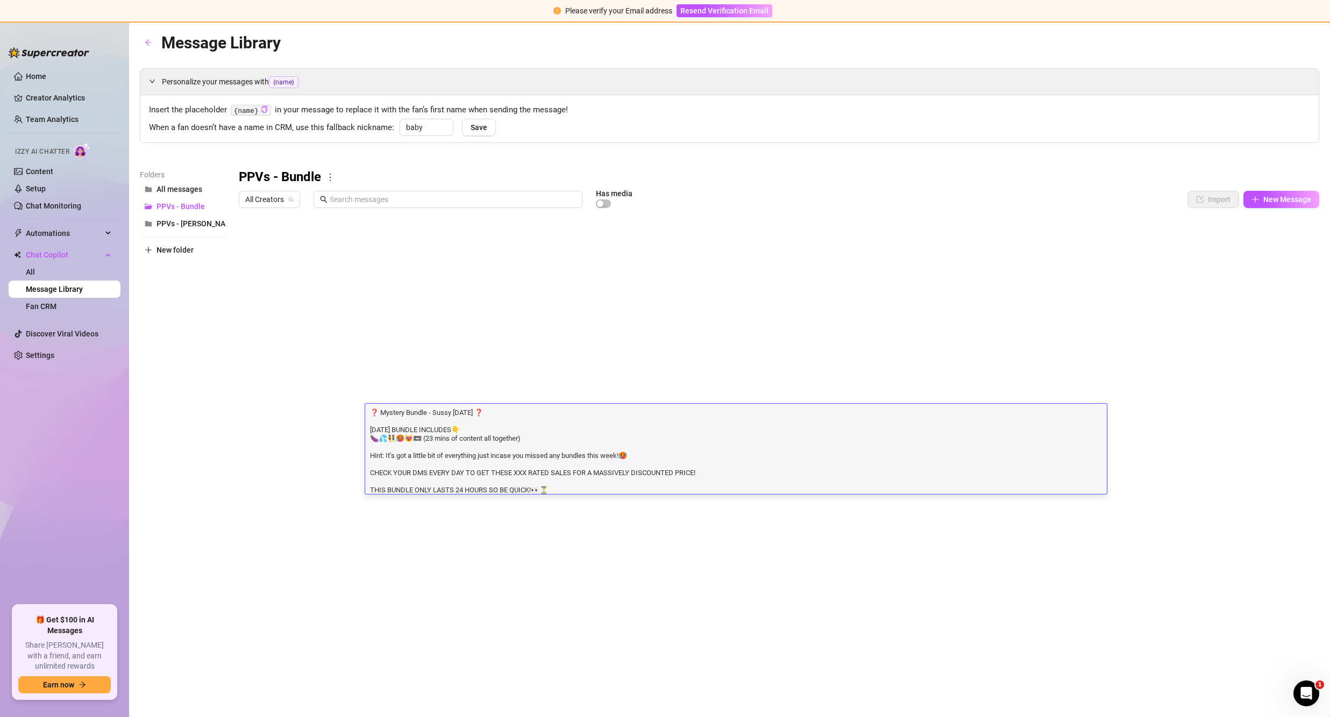
click at [1137, 439] on body "Please verify your Email address Resend Verification Email Home Creator Analyti…" at bounding box center [665, 358] width 1330 height 717
type textarea "Type your message here..."
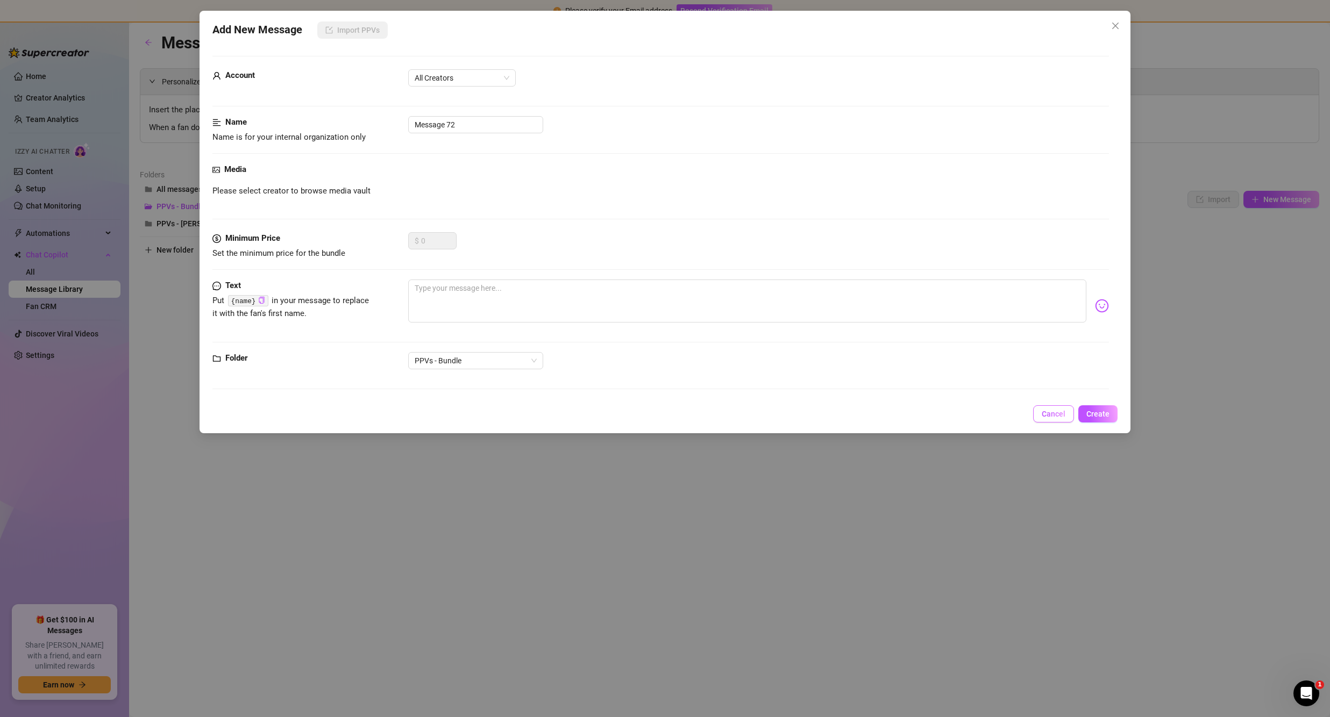
click at [1044, 415] on span "Cancel" at bounding box center [1054, 414] width 24 height 9
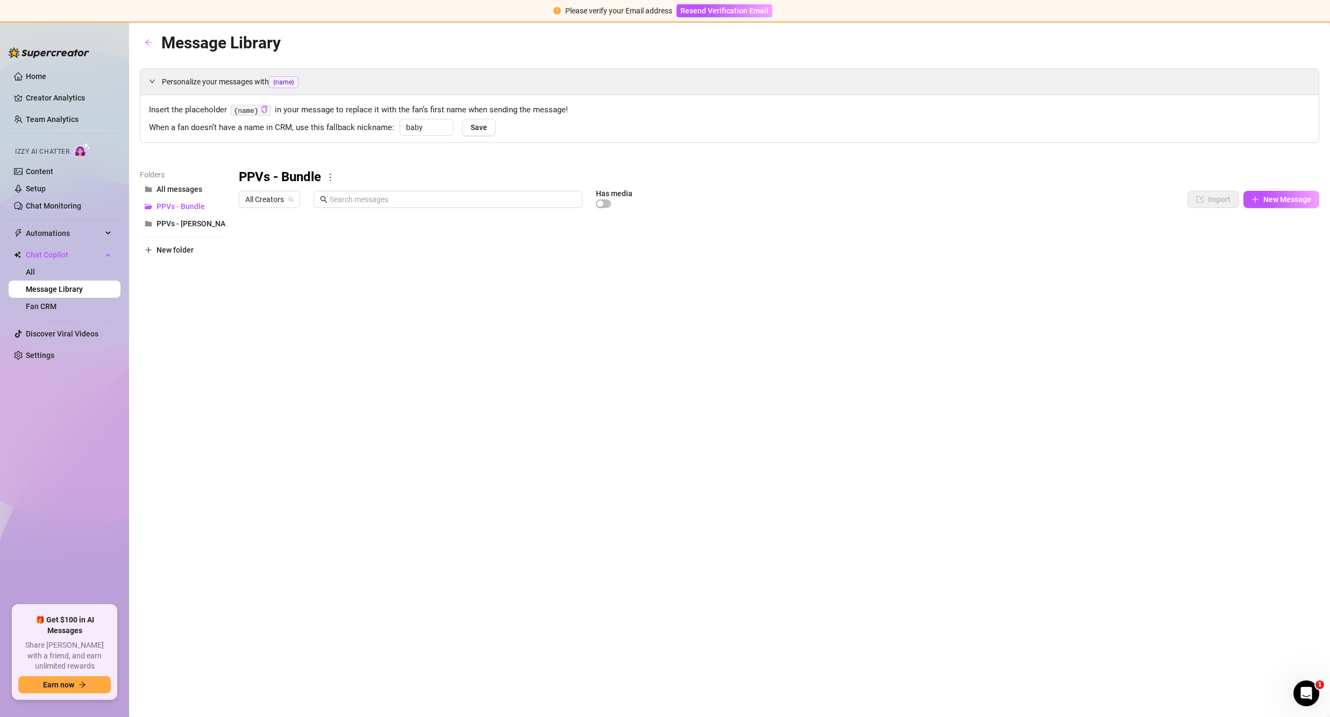
click at [1130, 416] on div at bounding box center [779, 333] width 1080 height 240
click at [1122, 413] on div at bounding box center [779, 333] width 1080 height 240
click at [1122, 416] on div at bounding box center [779, 333] width 1080 height 240
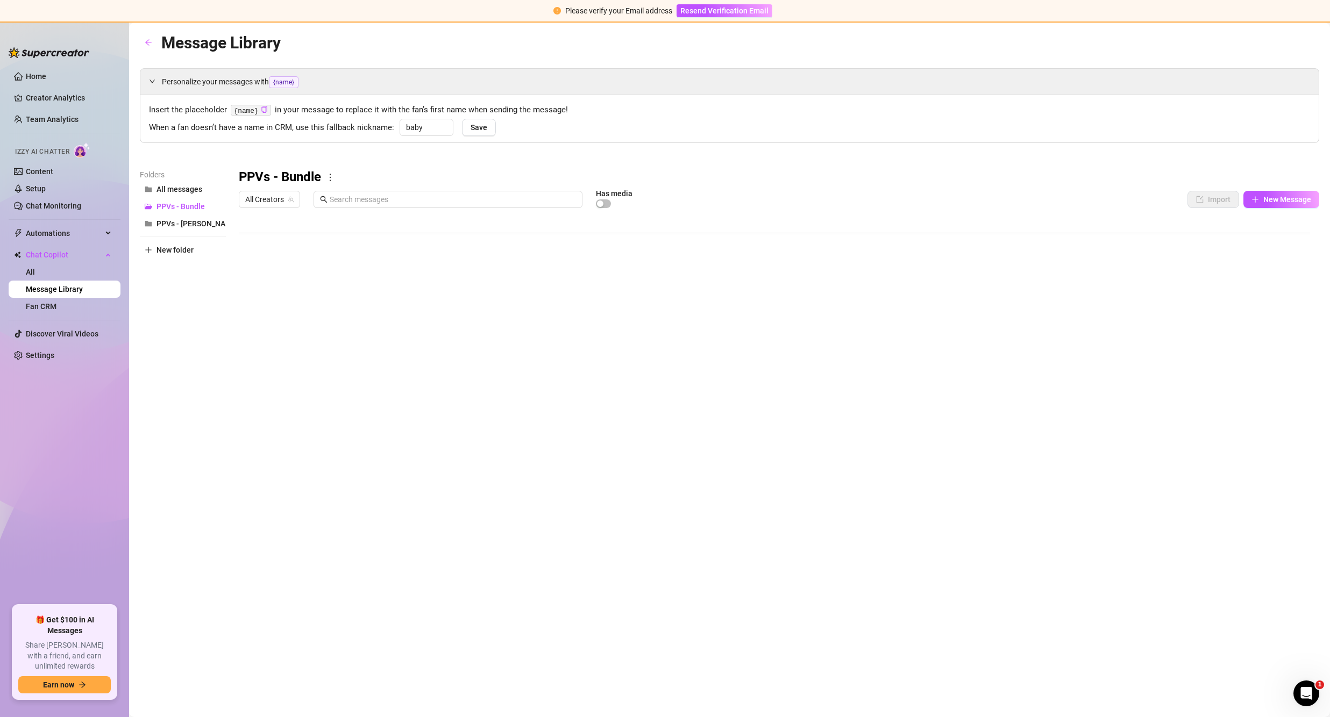
scroll to position [31, 0]
click at [1116, 381] on div at bounding box center [779, 333] width 1080 height 240
click at [1027, 389] on div at bounding box center [779, 333] width 1080 height 240
click at [1028, 389] on div at bounding box center [779, 333] width 1080 height 240
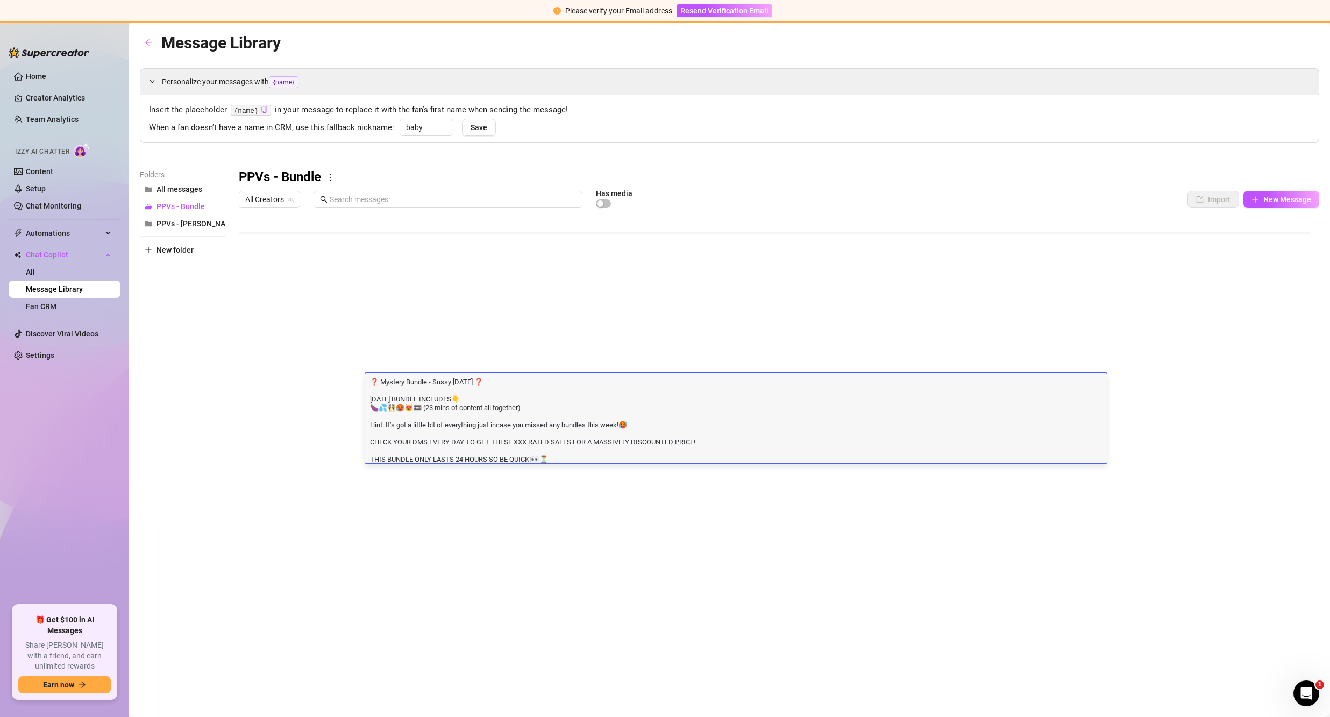
click at [1028, 389] on textarea "❓ Mystery Bundle - Sussy [DATE] ❓ [DATE] BUNDLE INCLUDES👇 🍆💦👯‍♀️🥵😻📼 (23 mins of…" at bounding box center [736, 419] width 742 height 87
click at [729, 456] on textarea "❓ Mystery Bundle - Sussy [DATE] ❓ [DATE] BUNDLE INCLUDES👇 🍆💦👯‍♀️🥵😻📼 (23 mins of…" at bounding box center [736, 419] width 742 height 87
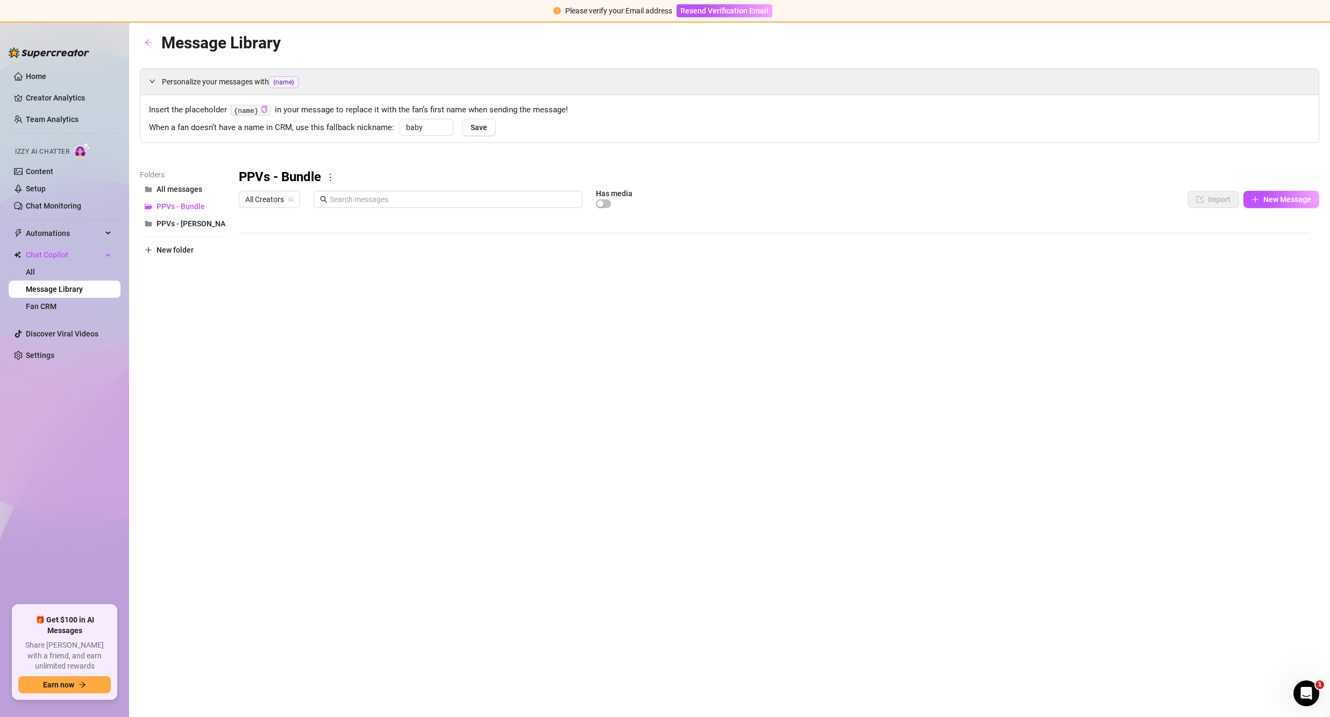
click at [783, 515] on div "Message Library Personalize your messages with {name} Insert the placeholder {n…" at bounding box center [729, 357] width 1179 height 655
click at [1139, 379] on div at bounding box center [779, 333] width 1080 height 240
click at [35, 78] on link "Home" at bounding box center [36, 76] width 20 height 9
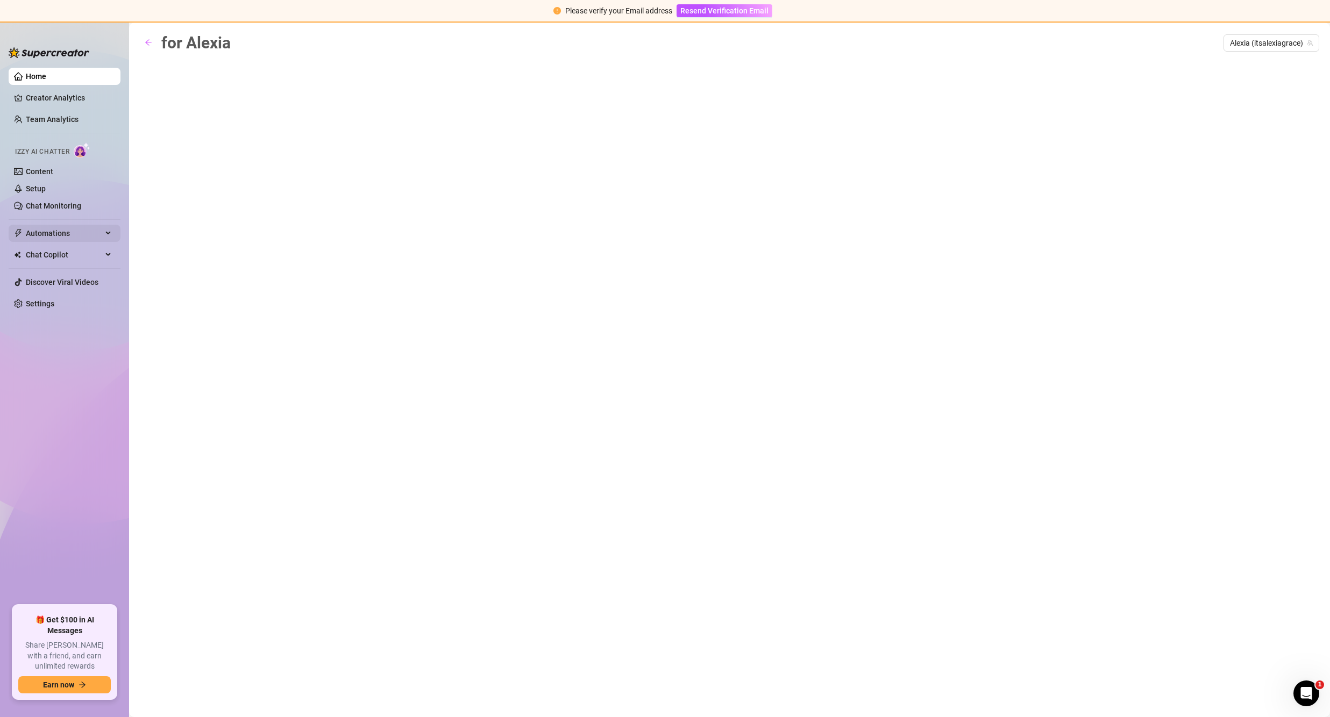
click at [66, 232] on span "Automations" at bounding box center [64, 233] width 76 height 17
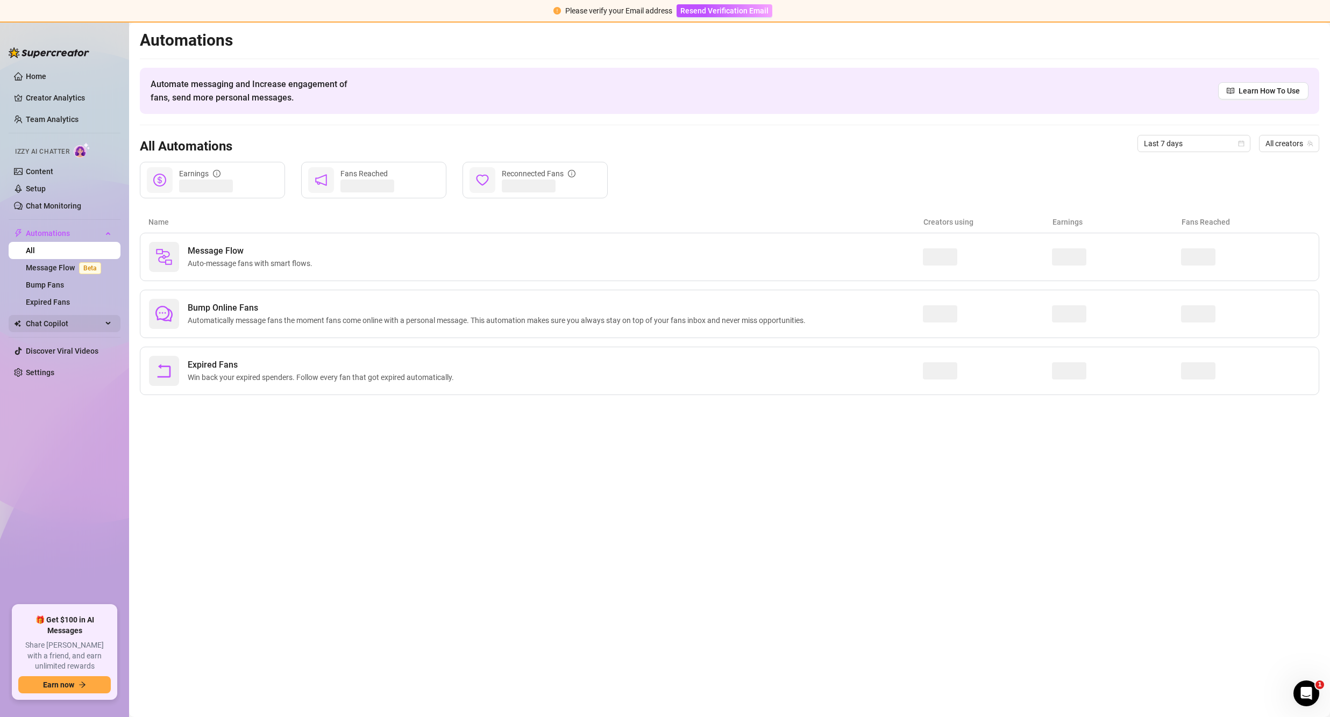
click at [68, 317] on span "Chat Copilot" at bounding box center [64, 323] width 76 height 17
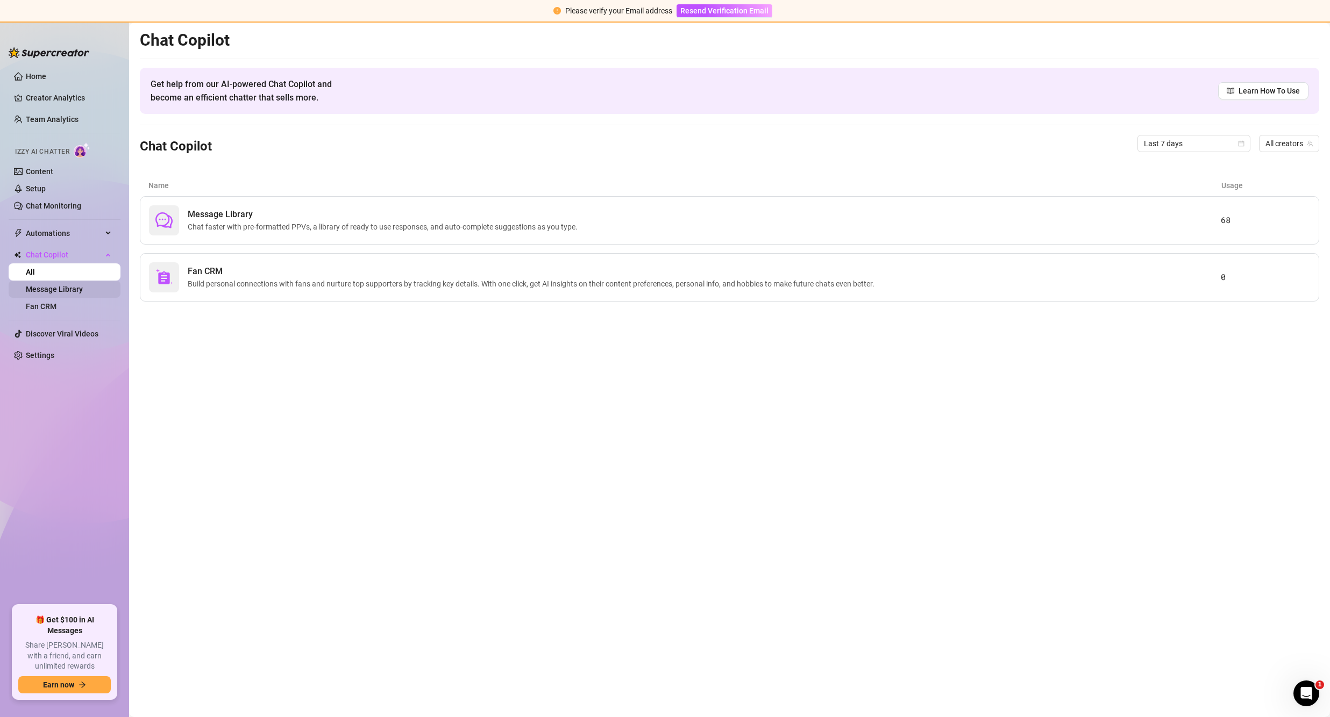
click at [70, 287] on link "Message Library" at bounding box center [54, 289] width 57 height 9
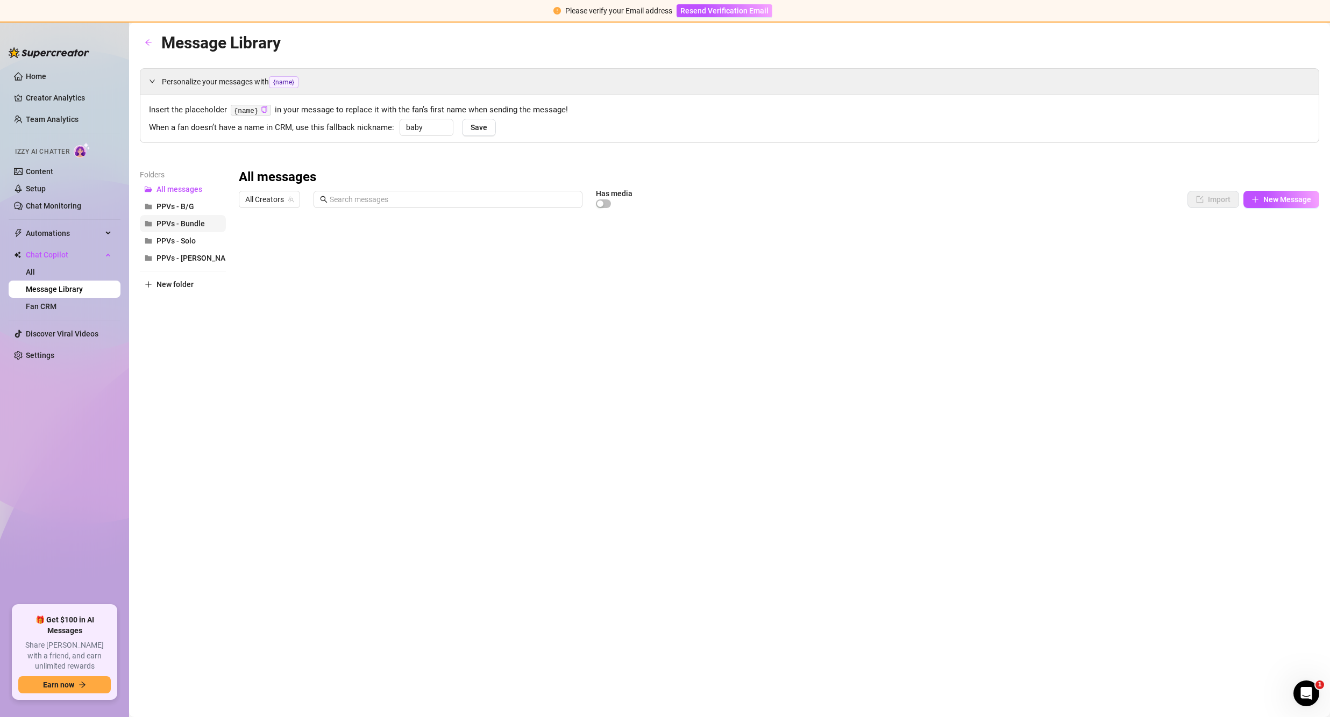
click at [190, 230] on button "PPVs - Bundle" at bounding box center [183, 223] width 86 height 17
click at [194, 243] on span "PPVs - Solo" at bounding box center [175, 241] width 39 height 9
click at [190, 257] on span "PPVs - [PERSON_NAME]" at bounding box center [197, 258] width 82 height 9
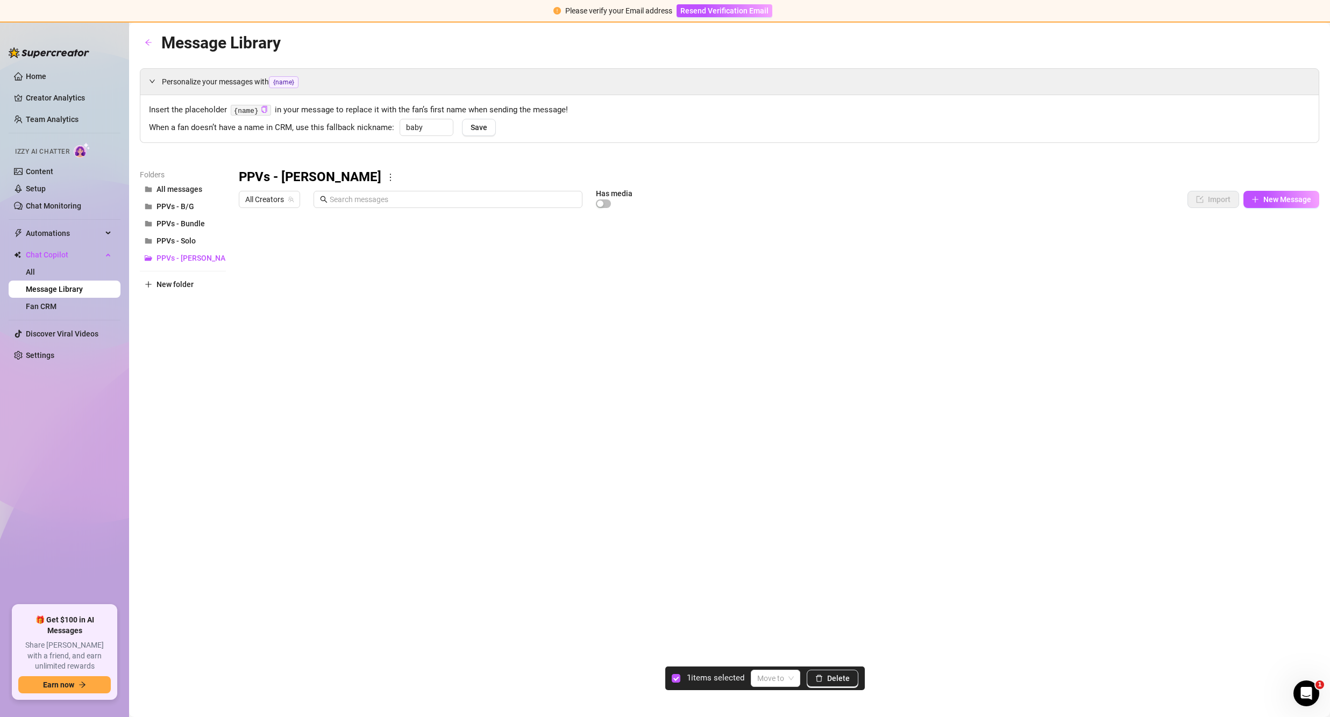
click at [250, 245] on div at bounding box center [779, 333] width 1080 height 240
click at [252, 266] on div at bounding box center [779, 333] width 1080 height 240
click at [777, 675] on input "search" at bounding box center [770, 679] width 27 height 16
click at [787, 607] on div "PPVs - B/G" at bounding box center [800, 606] width 81 height 12
click at [249, 242] on div at bounding box center [779, 333] width 1080 height 240
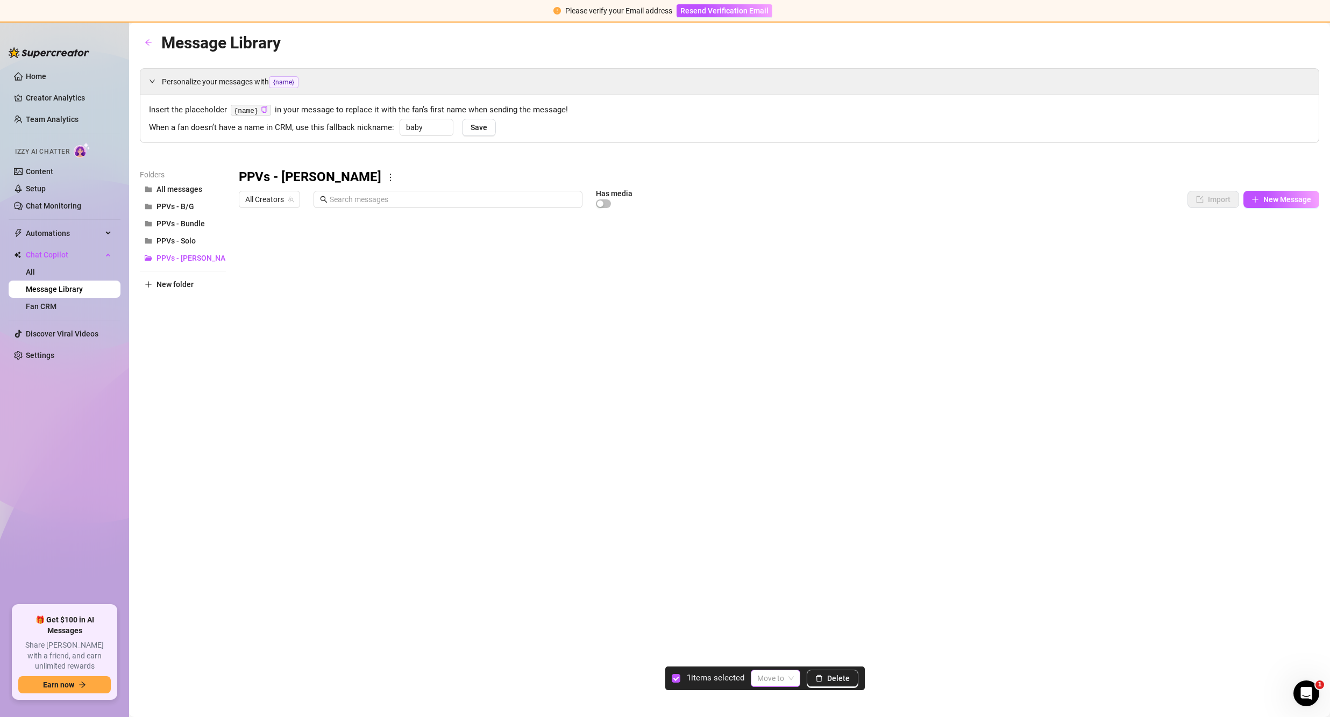
click at [787, 683] on span at bounding box center [775, 679] width 37 height 16
click at [788, 641] on div "PPVs - Solo" at bounding box center [800, 640] width 81 height 12
click at [186, 253] on button "PPVs - [PERSON_NAME]" at bounding box center [183, 258] width 86 height 17
click at [390, 175] on icon "more" at bounding box center [390, 178] width 1 height 8
click at [336, 209] on link "Delete" at bounding box center [330, 212] width 32 height 9
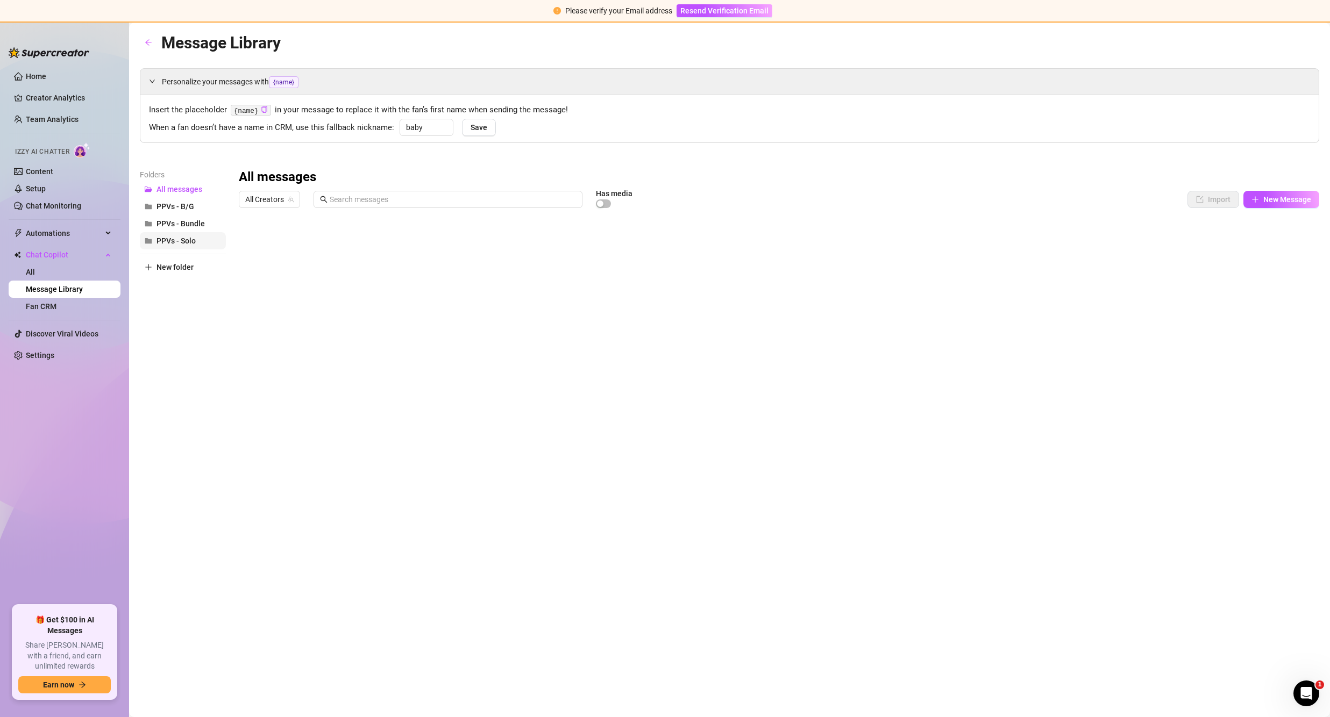
click at [191, 239] on span "PPVs - Solo" at bounding box center [175, 241] width 39 height 9
click at [191, 224] on span "PPVs - Bundle" at bounding box center [180, 223] width 48 height 9
click at [187, 205] on span "PPVs - B/G" at bounding box center [175, 206] width 38 height 9
click at [188, 240] on span "PPVs - Solo" at bounding box center [175, 241] width 39 height 9
click at [193, 206] on span "PPVs - B/G" at bounding box center [175, 206] width 38 height 9
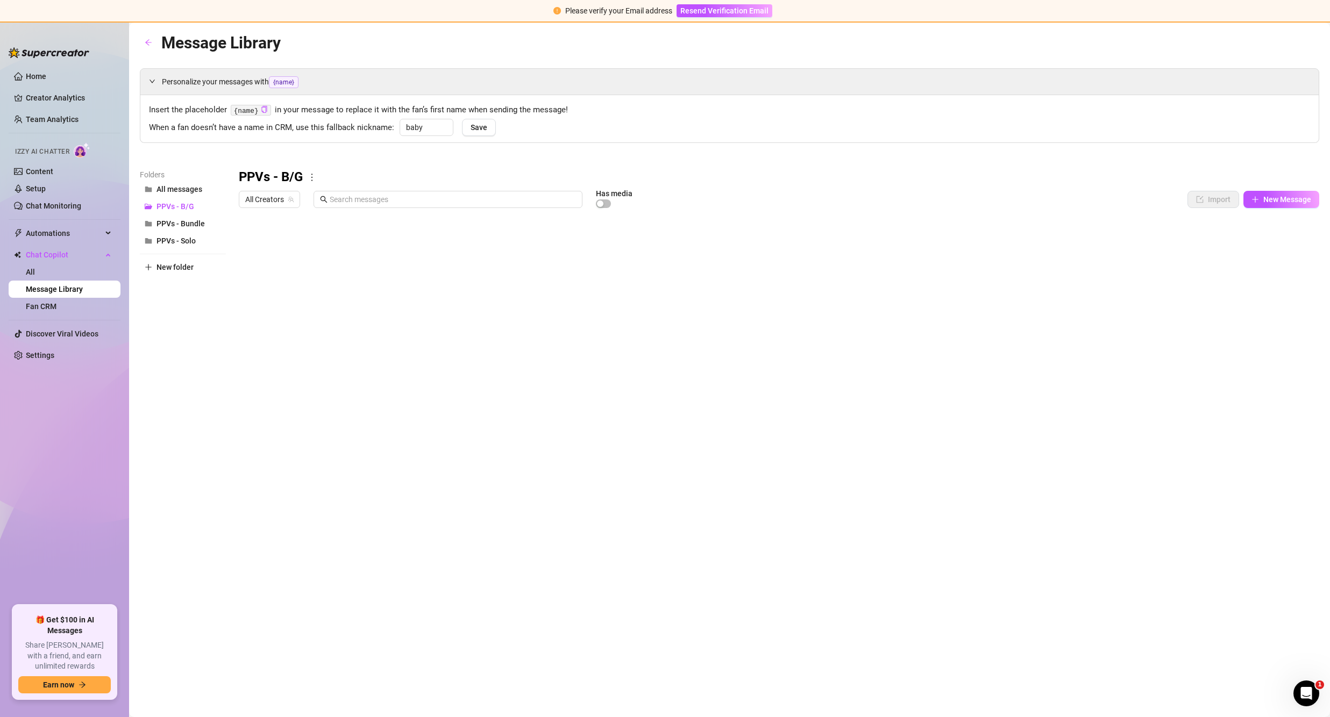
click at [293, 277] on div at bounding box center [779, 333] width 1080 height 240
click at [193, 243] on span "PPVs - Solo" at bounding box center [175, 241] width 39 height 9
click at [46, 73] on link "Home" at bounding box center [36, 76] width 20 height 9
